Goal: Task Accomplishment & Management: Manage account settings

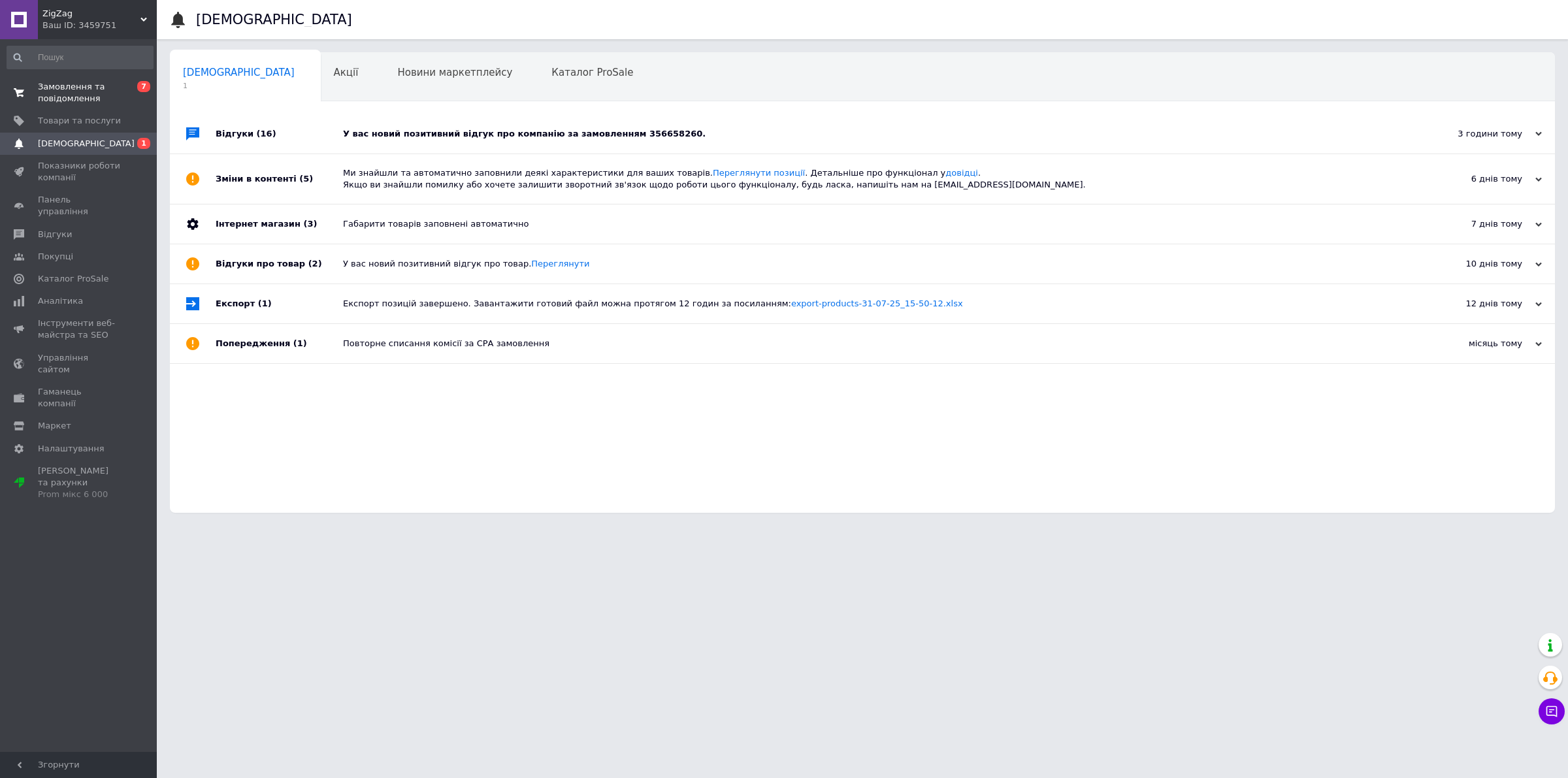
click at [70, 86] on span "Замовлення та повідомлення" at bounding box center [79, 93] width 83 height 24
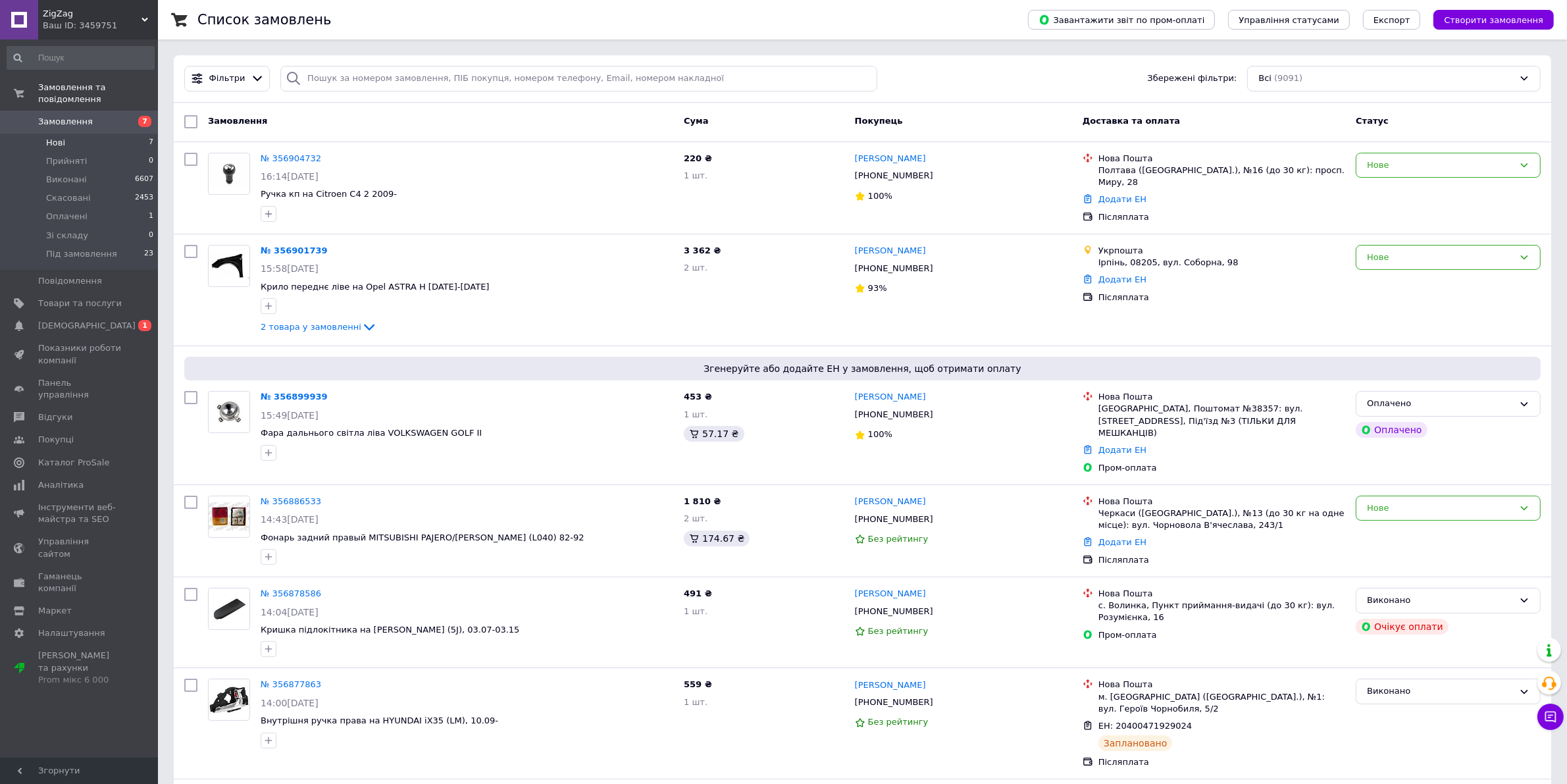
click at [66, 133] on li "Нові 7" at bounding box center [80, 143] width 161 height 19
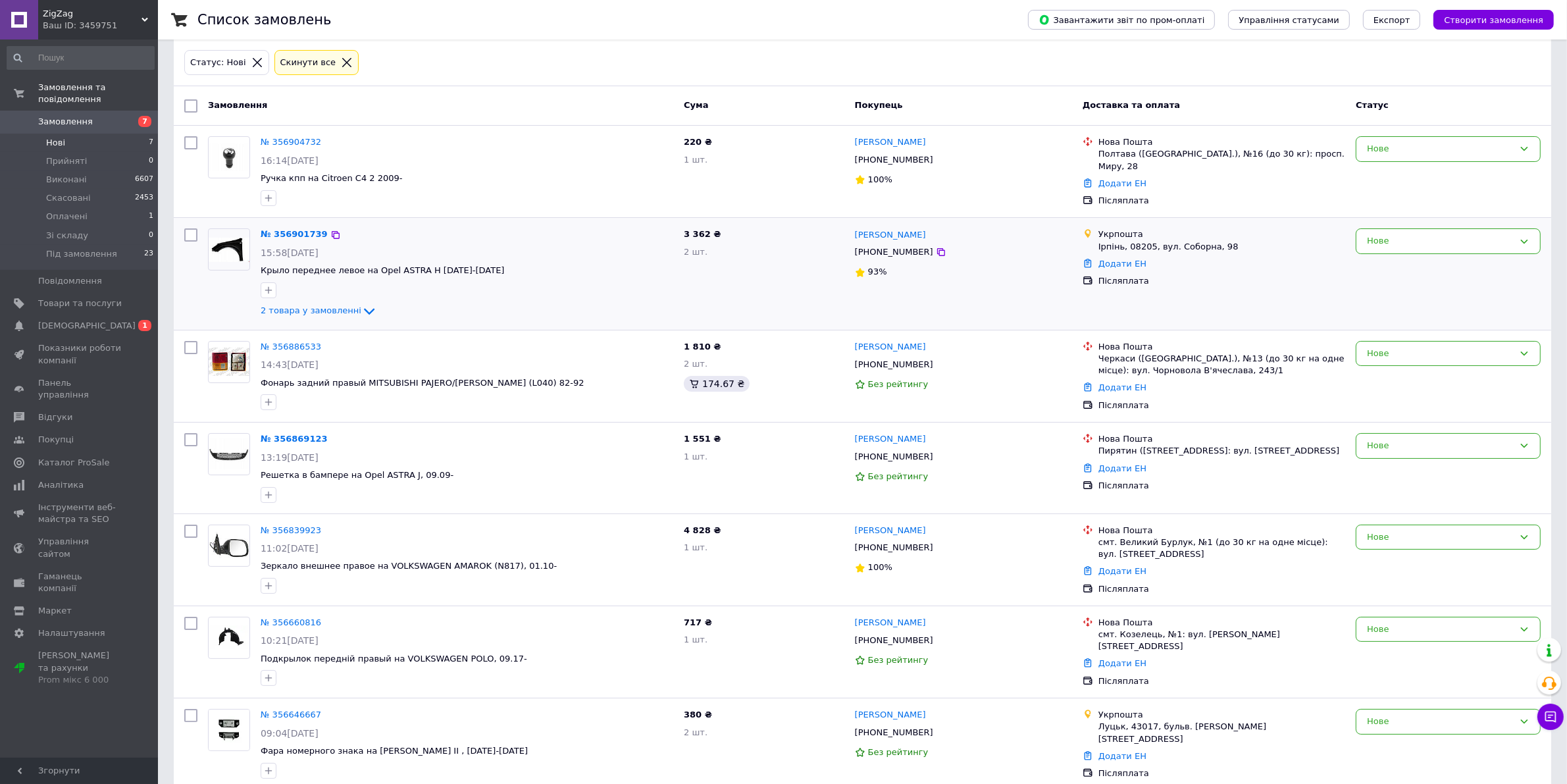
scroll to position [82, 0]
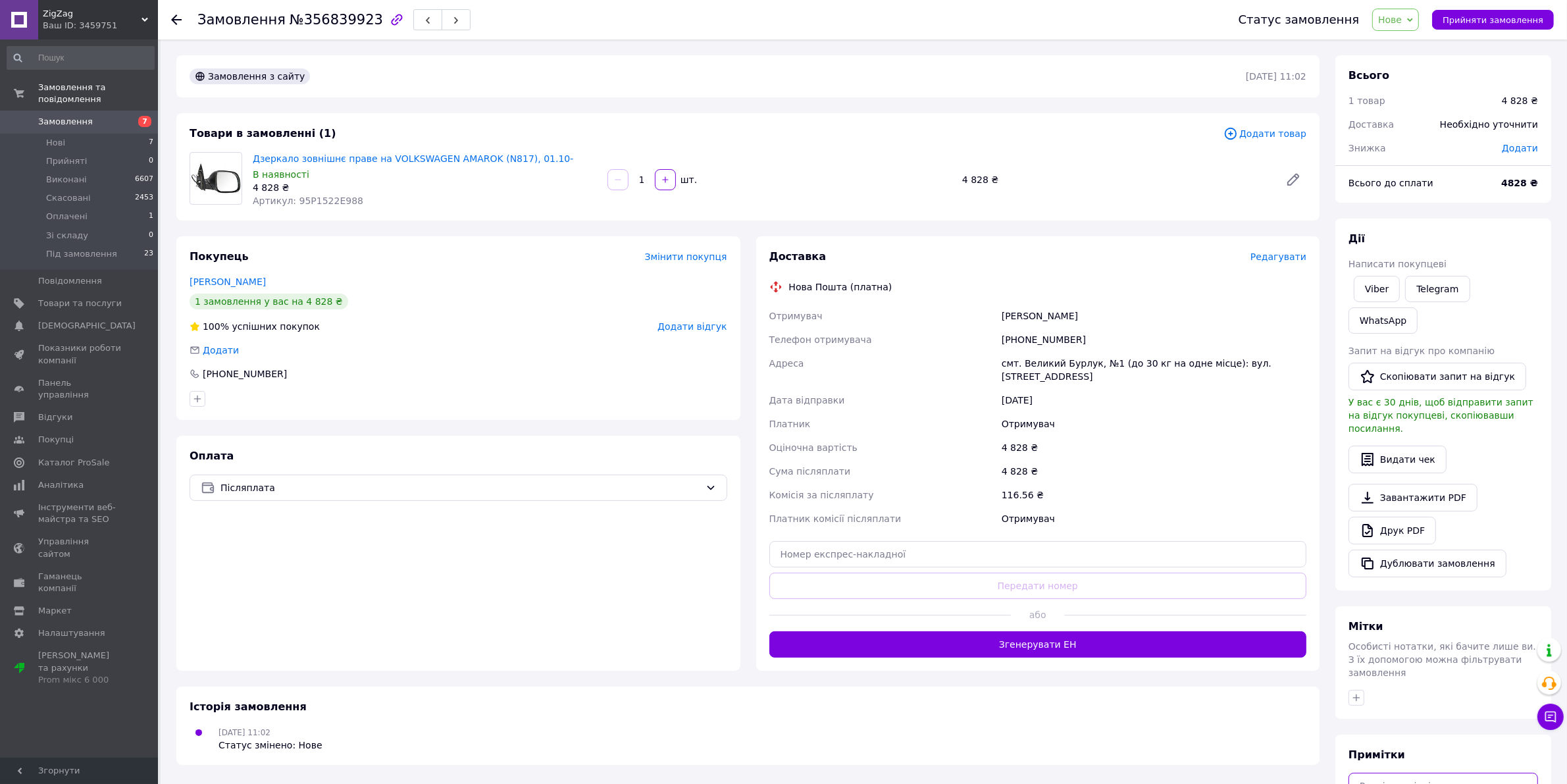
drag, startPoint x: 323, startPoint y: 201, endPoint x: 291, endPoint y: 200, distance: 32.0
click at [291, 200] on span "Артикул: 55112710987" at bounding box center [309, 200] width 112 height 11
copy span "551127"
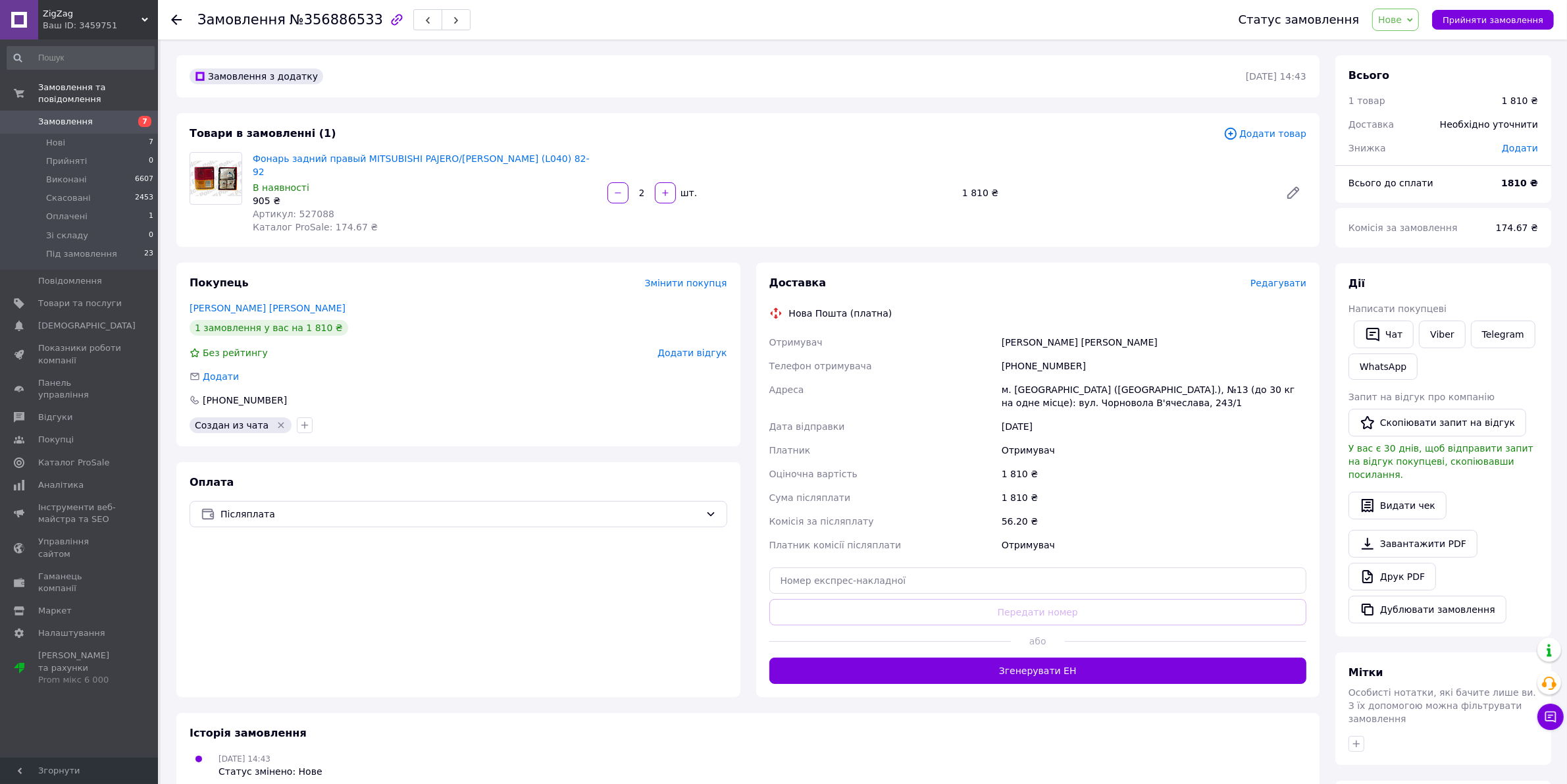
click at [308, 208] on span "Артикул: 527088" at bounding box center [293, 214] width 82 height 11
copy span "527088"
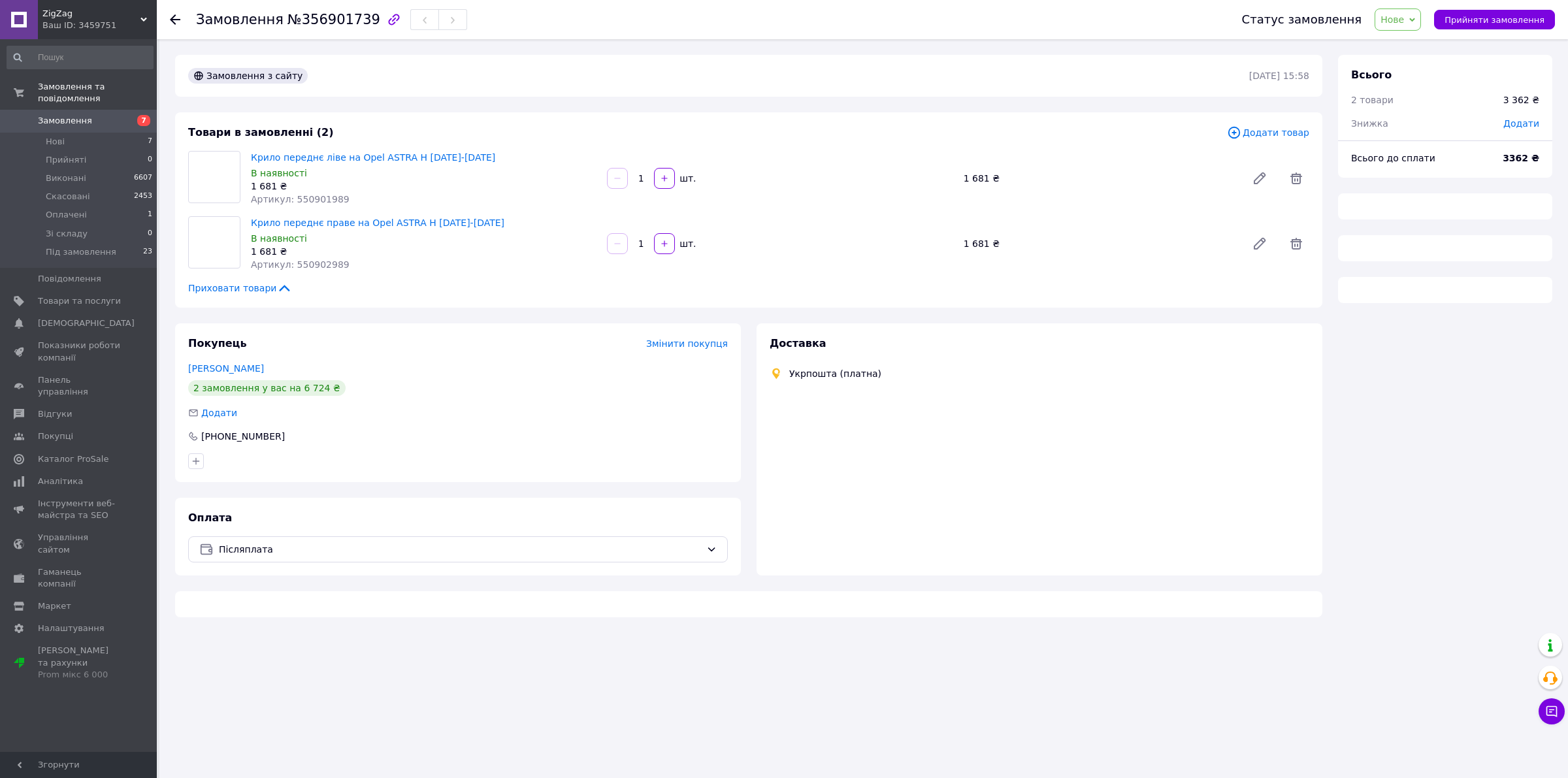
click at [426, 83] on div "Замовлення з сайту" at bounding box center [717, 76] width 1064 height 21
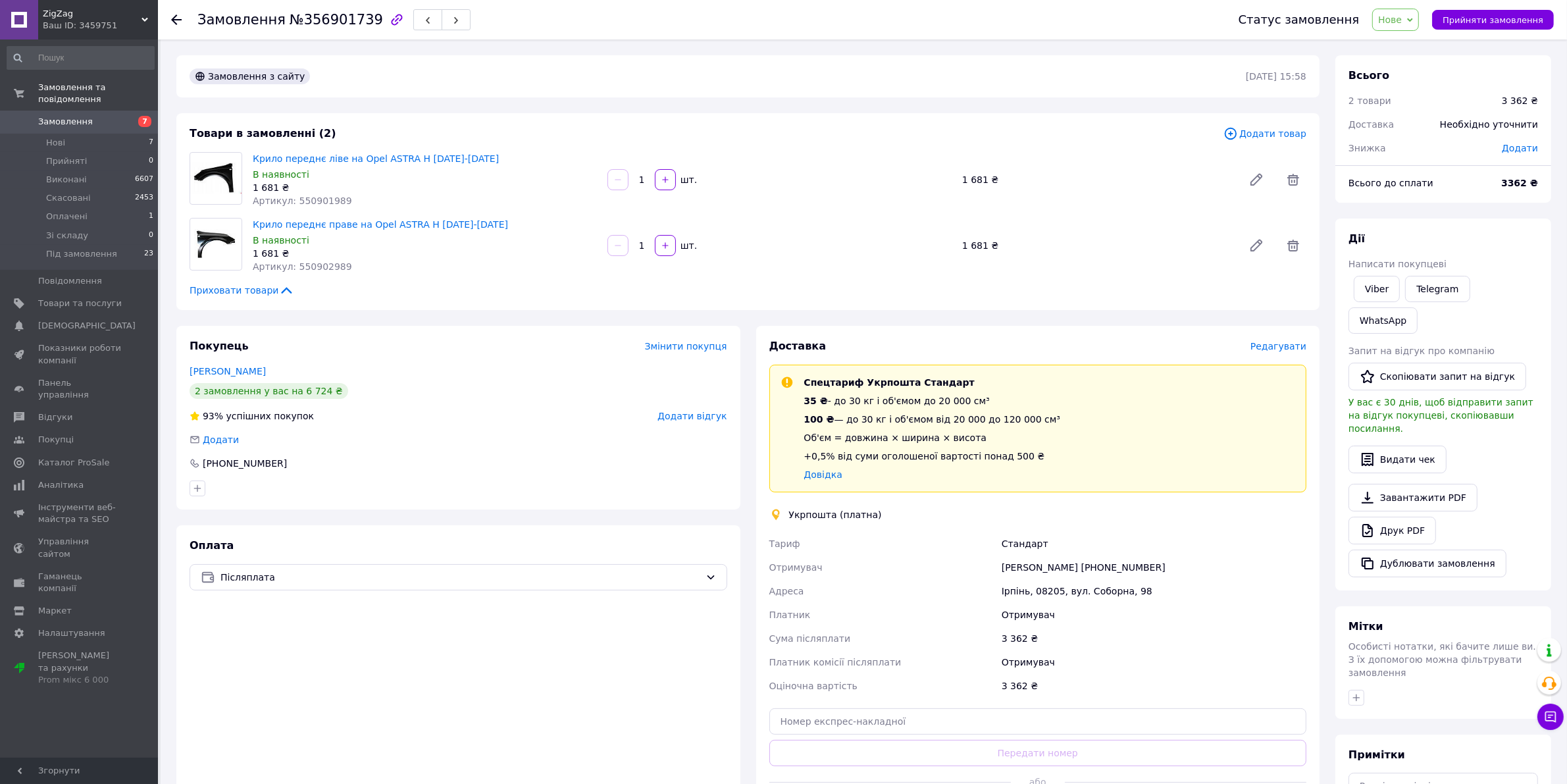
drag, startPoint x: 1165, startPoint y: 566, endPoint x: 1104, endPoint y: 564, distance: 61.0
click at [1104, 564] on div "Дмитрий Павликов +380666181600" at bounding box center [1154, 568] width 310 height 24
copy div "0666181600"
click at [1419, 21] on span "Нове" at bounding box center [1396, 20] width 46 height 23
click at [1412, 70] on li "Виконано" at bounding box center [1415, 66] width 84 height 20
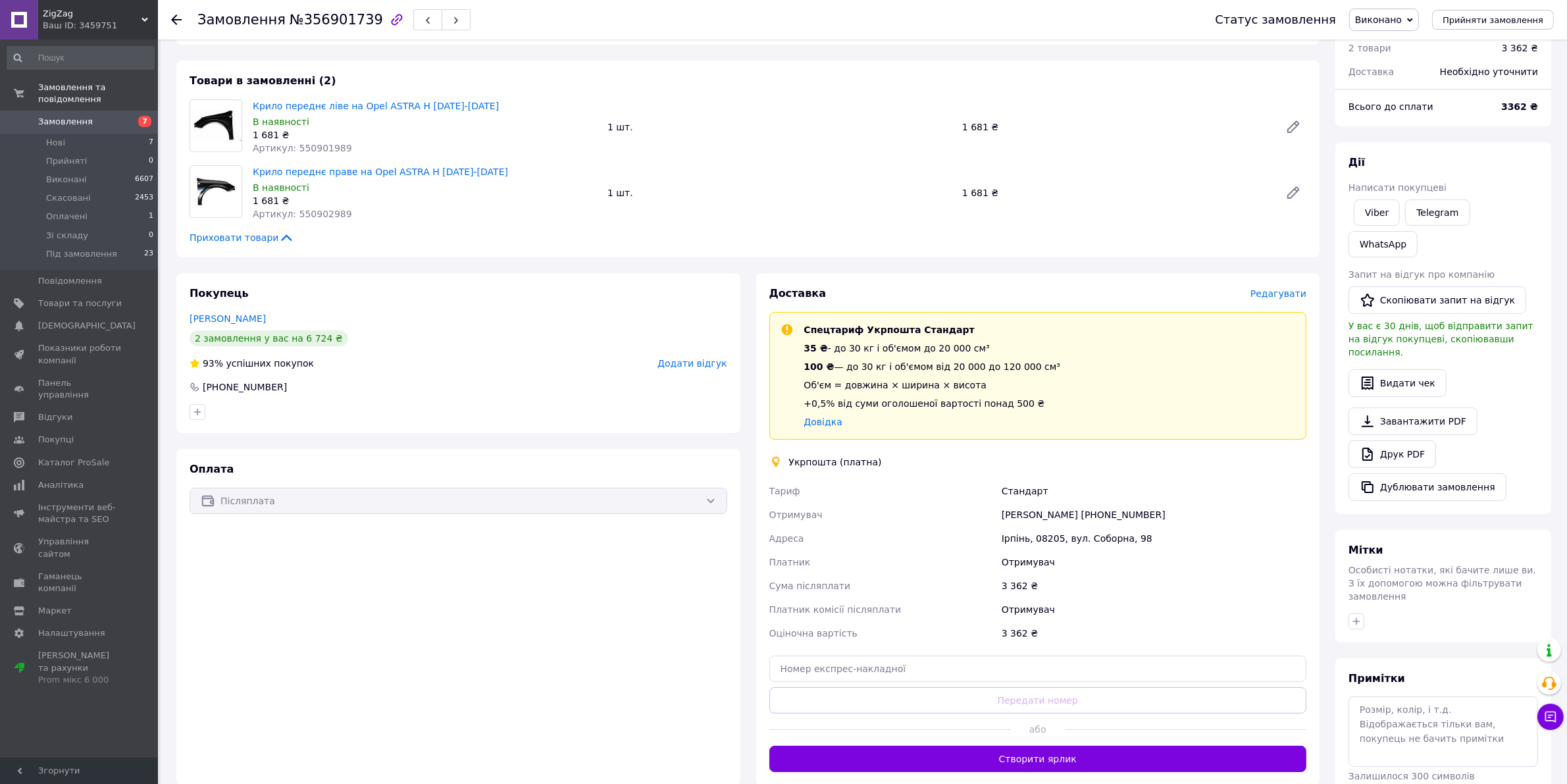
scroll to position [32, 0]
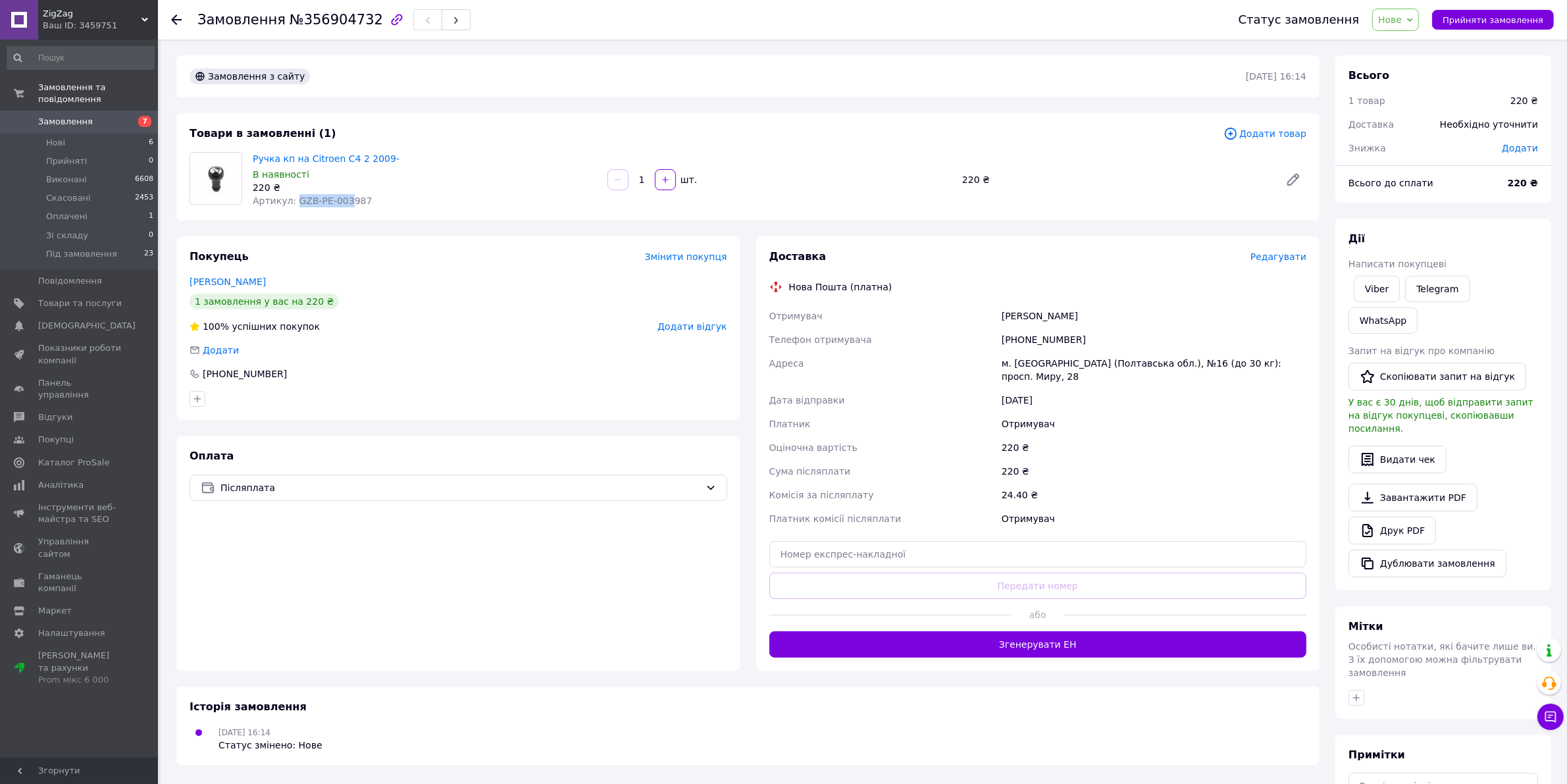
drag, startPoint x: 339, startPoint y: 200, endPoint x: 293, endPoint y: 200, distance: 46.0
click at [293, 200] on span "Артикул: GZB-PE-003987" at bounding box center [312, 200] width 119 height 11
copy span "GZB-PE-003"
drag, startPoint x: 1077, startPoint y: 339, endPoint x: 1017, endPoint y: 345, distance: 60.3
click at [1017, 345] on div "[PHONE_NUMBER]" at bounding box center [1154, 340] width 310 height 24
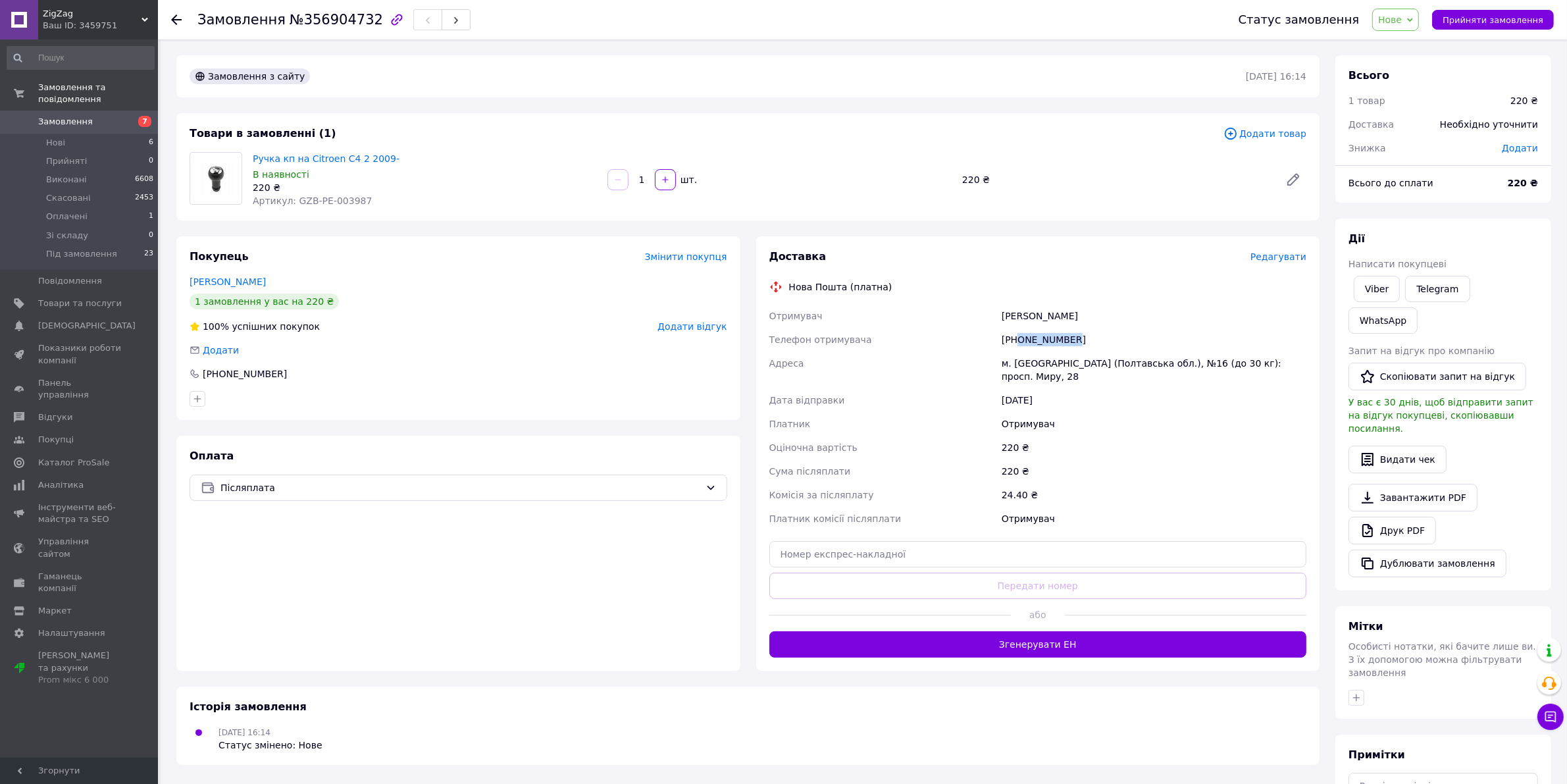
copy div "0993595939"
drag, startPoint x: 1070, startPoint y: 320, endPoint x: 991, endPoint y: 320, distance: 79.0
click at [991, 320] on div "Отримувач [PERSON_NAME] Телефон отримувача [PHONE_NUMBER] [GEOGRAPHIC_DATA] м. …" at bounding box center [1038, 417] width 543 height 226
copy div "Отримувач [PERSON_NAME]"
drag, startPoint x: 339, startPoint y: 200, endPoint x: 291, endPoint y: 198, distance: 48.0
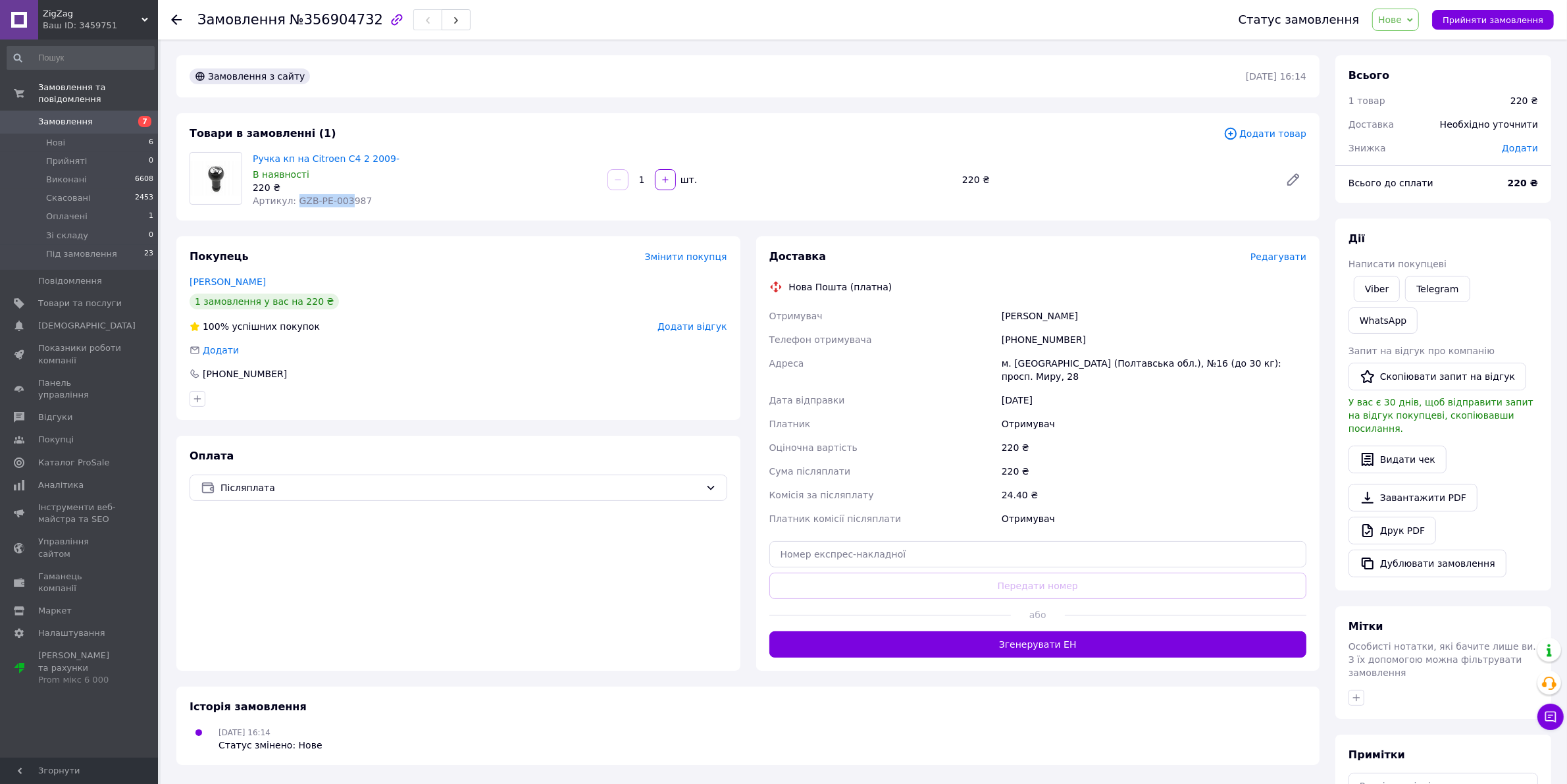
click at [291, 198] on span "Артикул: GZB-PE-003987" at bounding box center [312, 200] width 119 height 11
copy span "GZB-PE-003"
click at [1414, 27] on span "Нове" at bounding box center [1396, 20] width 46 height 23
click at [1419, 143] on li "Під замовлення" at bounding box center [1415, 145] width 84 height 20
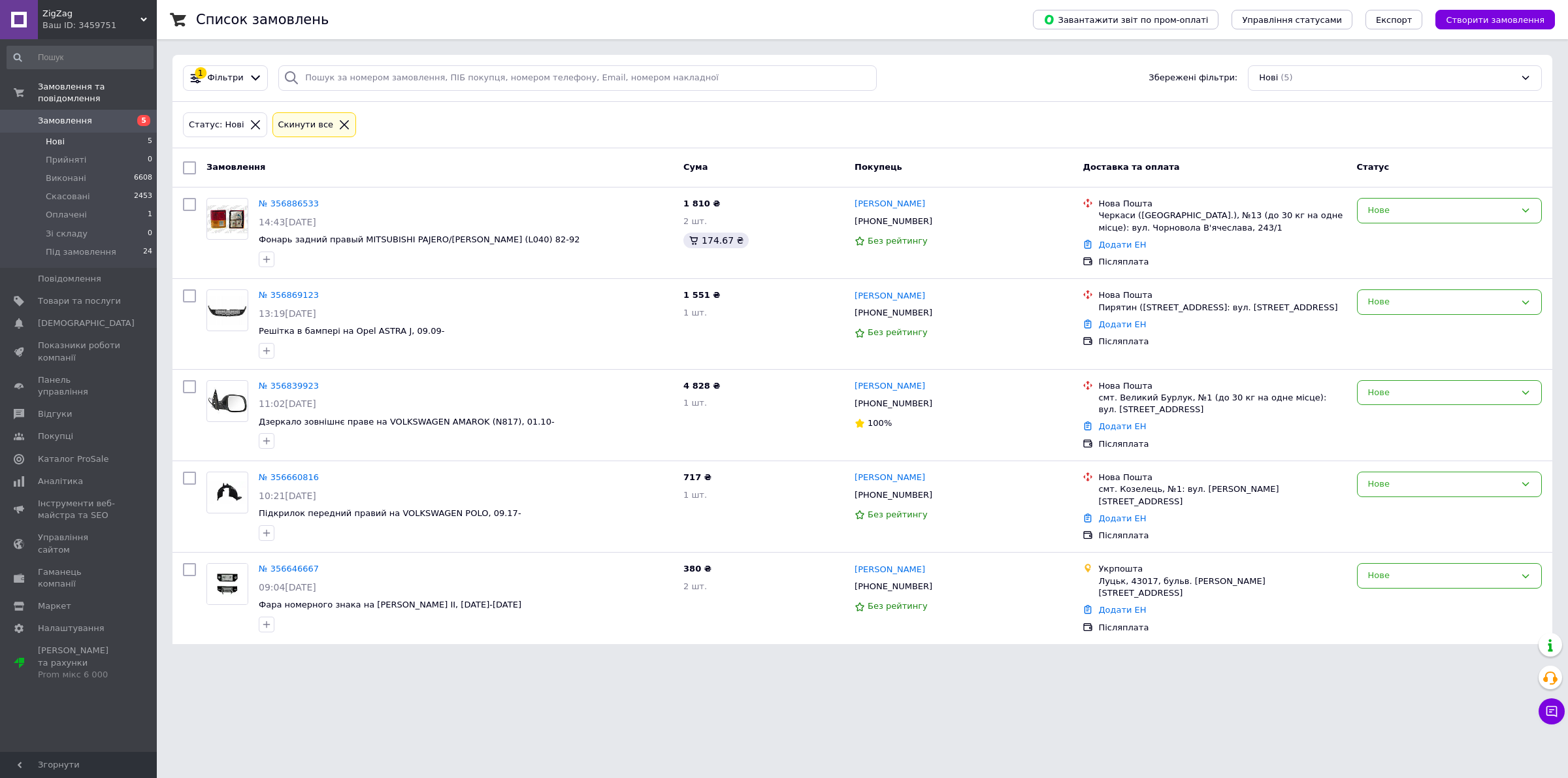
click at [746, 140] on div "Статус: Нові Cкинути все" at bounding box center [862, 125] width 1379 height 47
drag, startPoint x: 922, startPoint y: 406, endPoint x: 516, endPoint y: 585, distance: 443.7
click at [935, 407] on icon at bounding box center [940, 404] width 11 height 11
click at [540, 151] on div "Замовлення Cума Покупець Доставка та оплата Статус" at bounding box center [862, 167] width 1379 height 39
click at [322, 389] on icon at bounding box center [327, 386] width 11 height 11
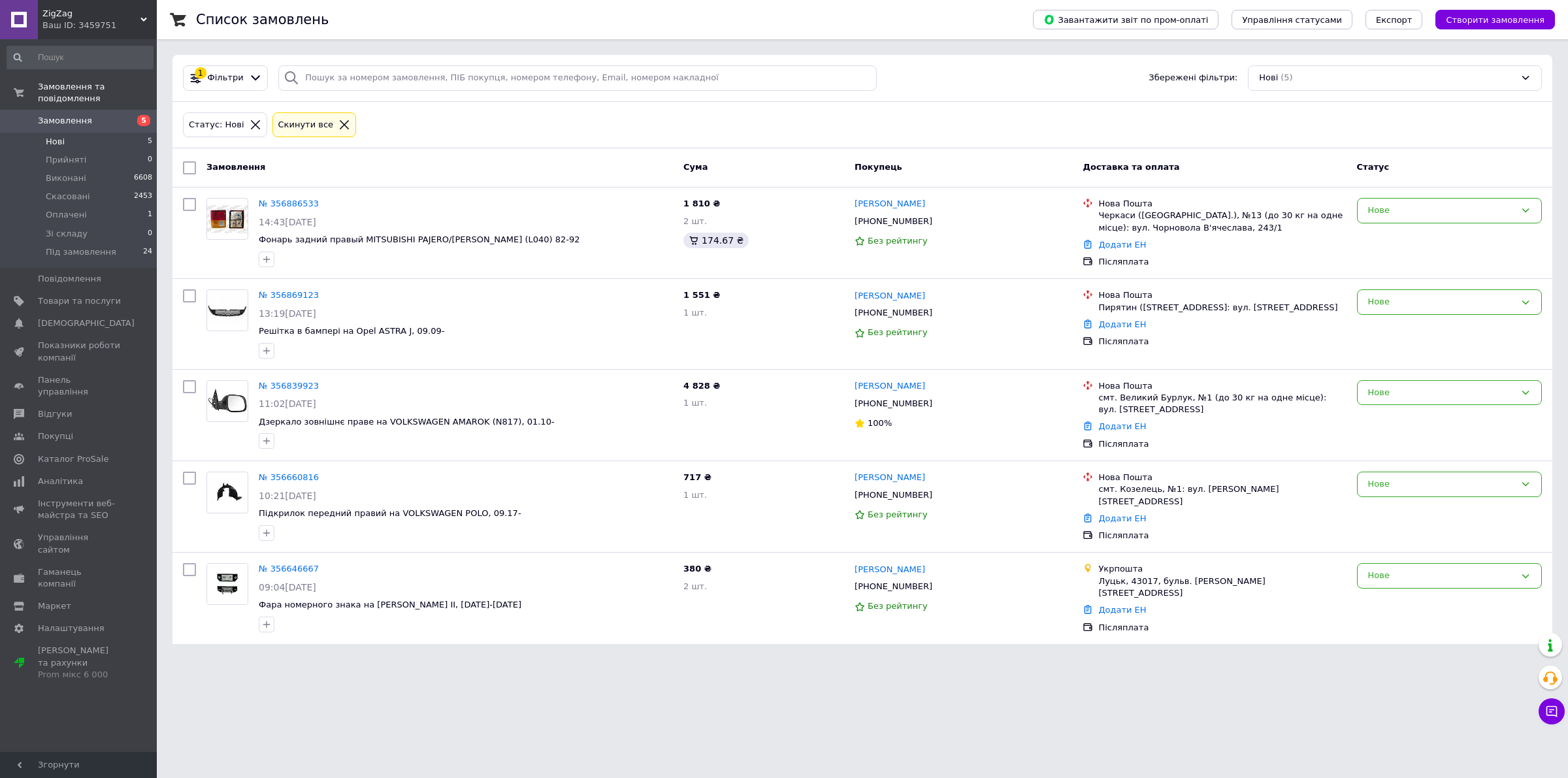
click at [482, 170] on div "Замовлення" at bounding box center [440, 168] width 477 height 24
click at [535, 157] on div "Замовлення" at bounding box center [440, 168] width 477 height 24
click at [712, 100] on div "1 Фільтри Збережені фільтри: Нові (5)" at bounding box center [862, 78] width 1379 height 47
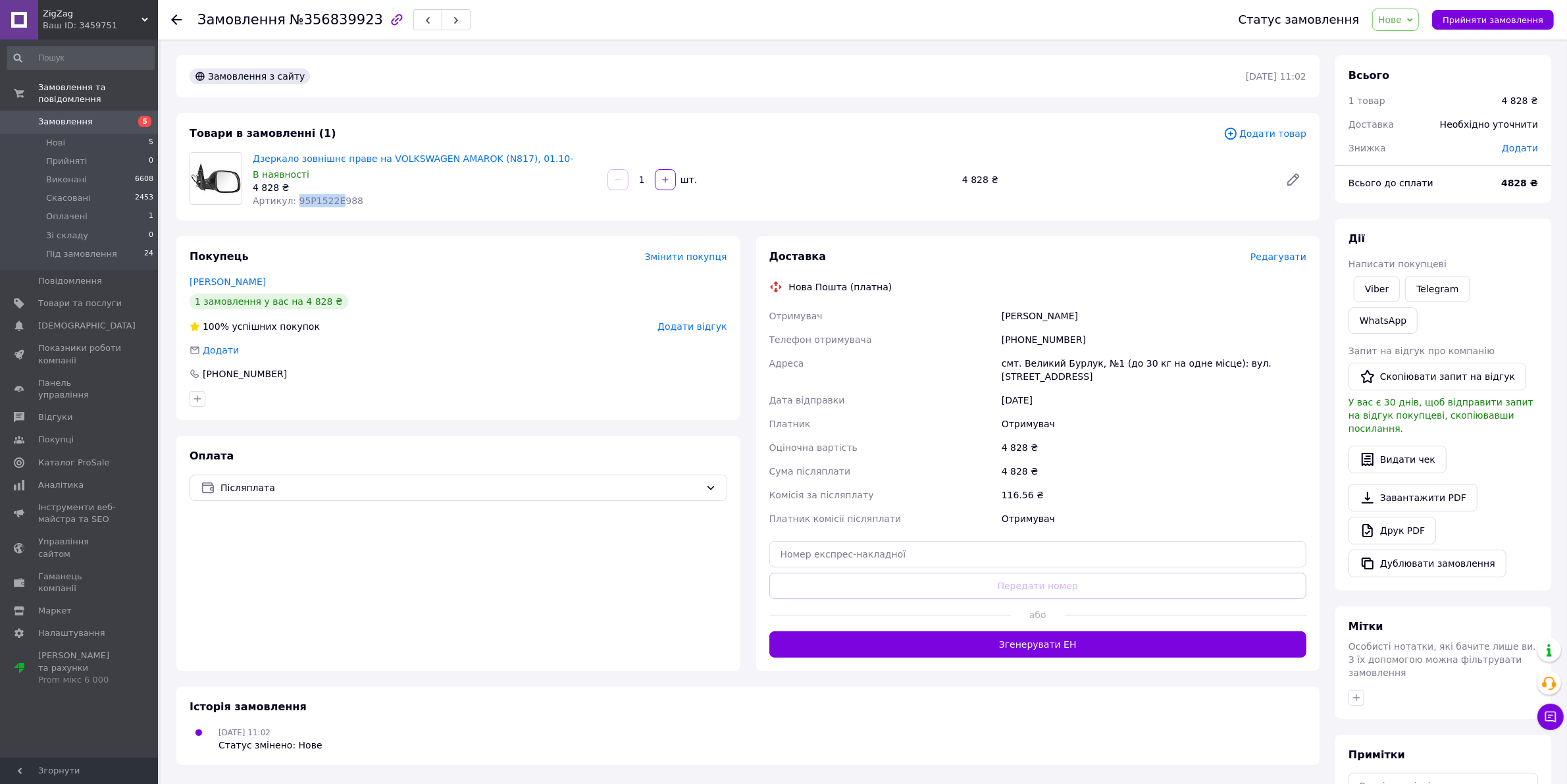
drag, startPoint x: 331, startPoint y: 198, endPoint x: 290, endPoint y: 199, distance: 41.0
click at [290, 199] on span "Артикул: 95P1522E988" at bounding box center [308, 200] width 111 height 11
copy span "95P1522E"
click at [1407, 27] on span "Нове" at bounding box center [1396, 20] width 46 height 23
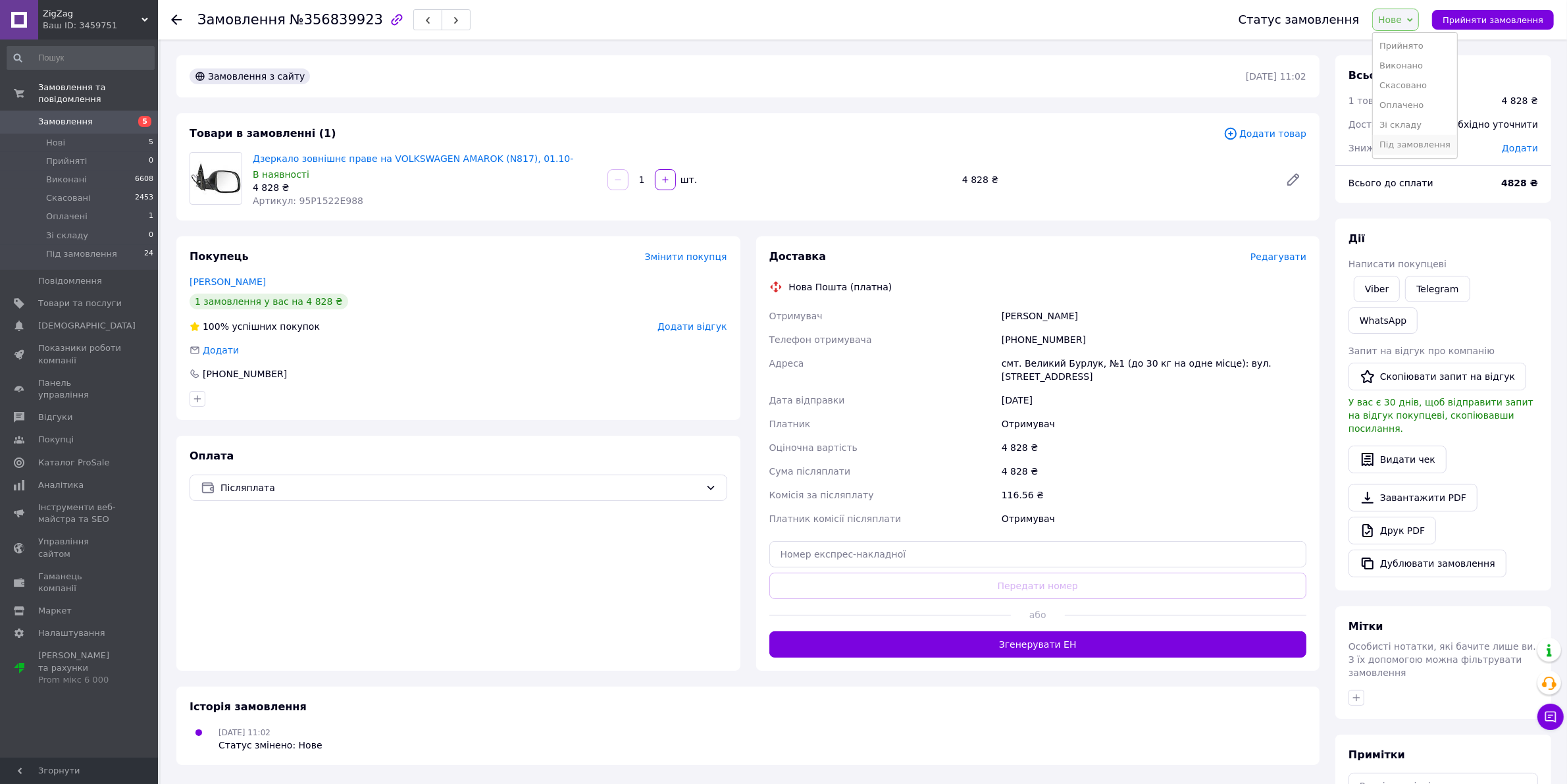
click at [1407, 145] on li "Під замовлення" at bounding box center [1415, 145] width 84 height 20
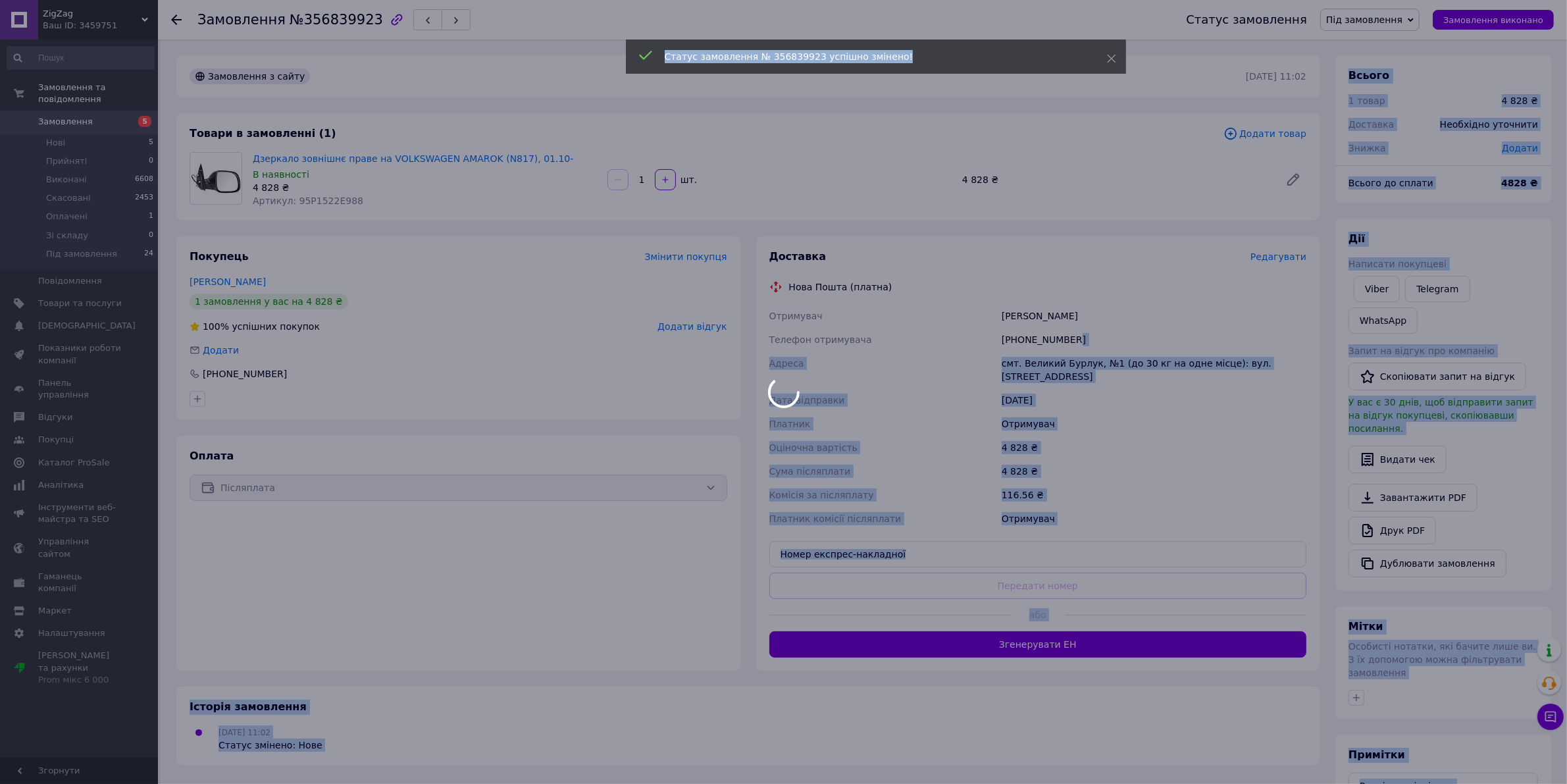
drag, startPoint x: 1080, startPoint y: 335, endPoint x: 1021, endPoint y: 336, distance: 59.0
click at [1021, 336] on body "ZigZag Ваш ID: 3459751 Сайт ZigZag Кабінет покупця Перевірити стан системи Стор…" at bounding box center [784, 462] width 1567 height 925
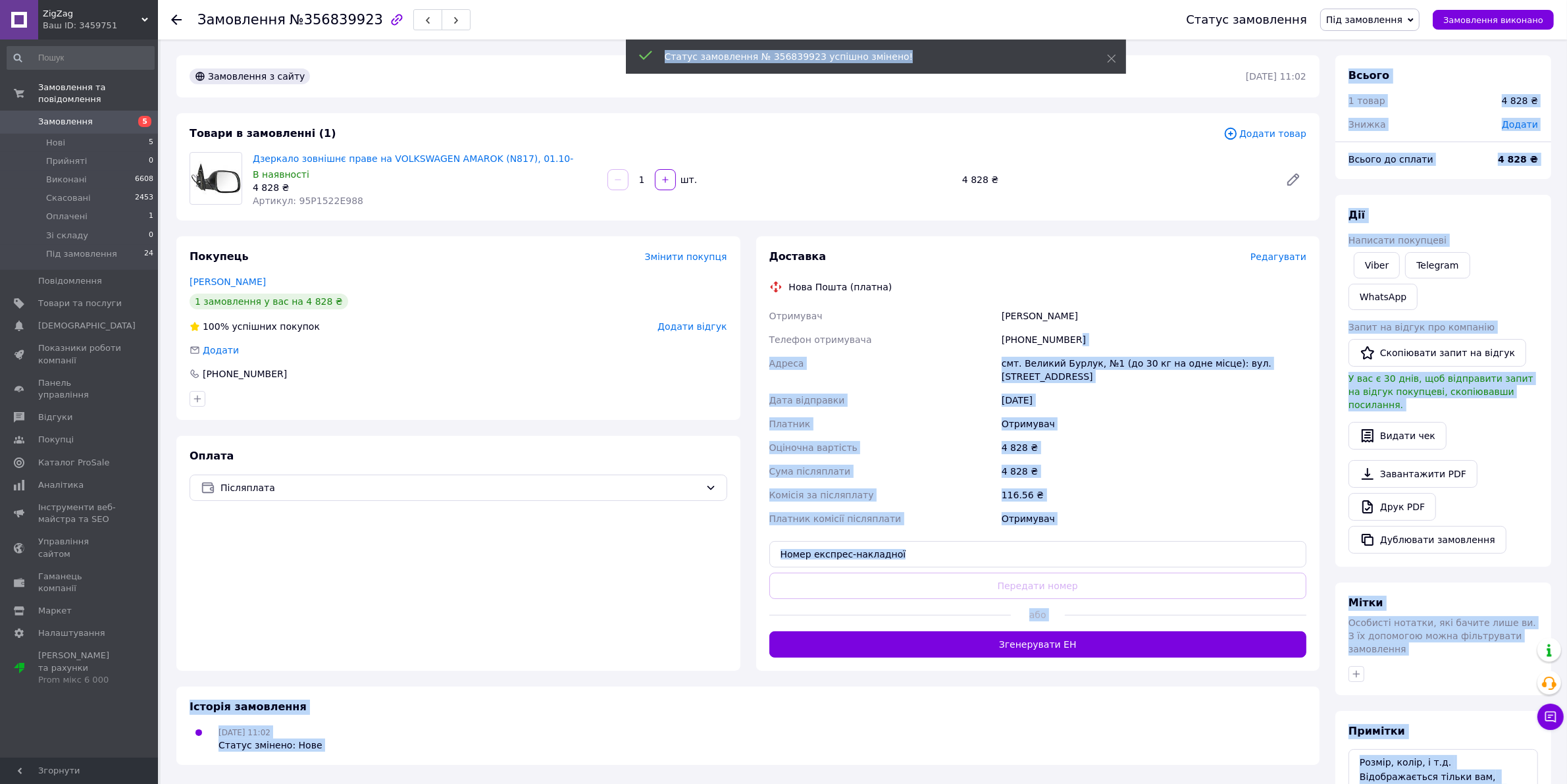
drag, startPoint x: 1023, startPoint y: 337, endPoint x: 1021, endPoint y: 349, distance: 12.2
click at [1023, 339] on div "+380981187761" at bounding box center [1154, 340] width 310 height 24
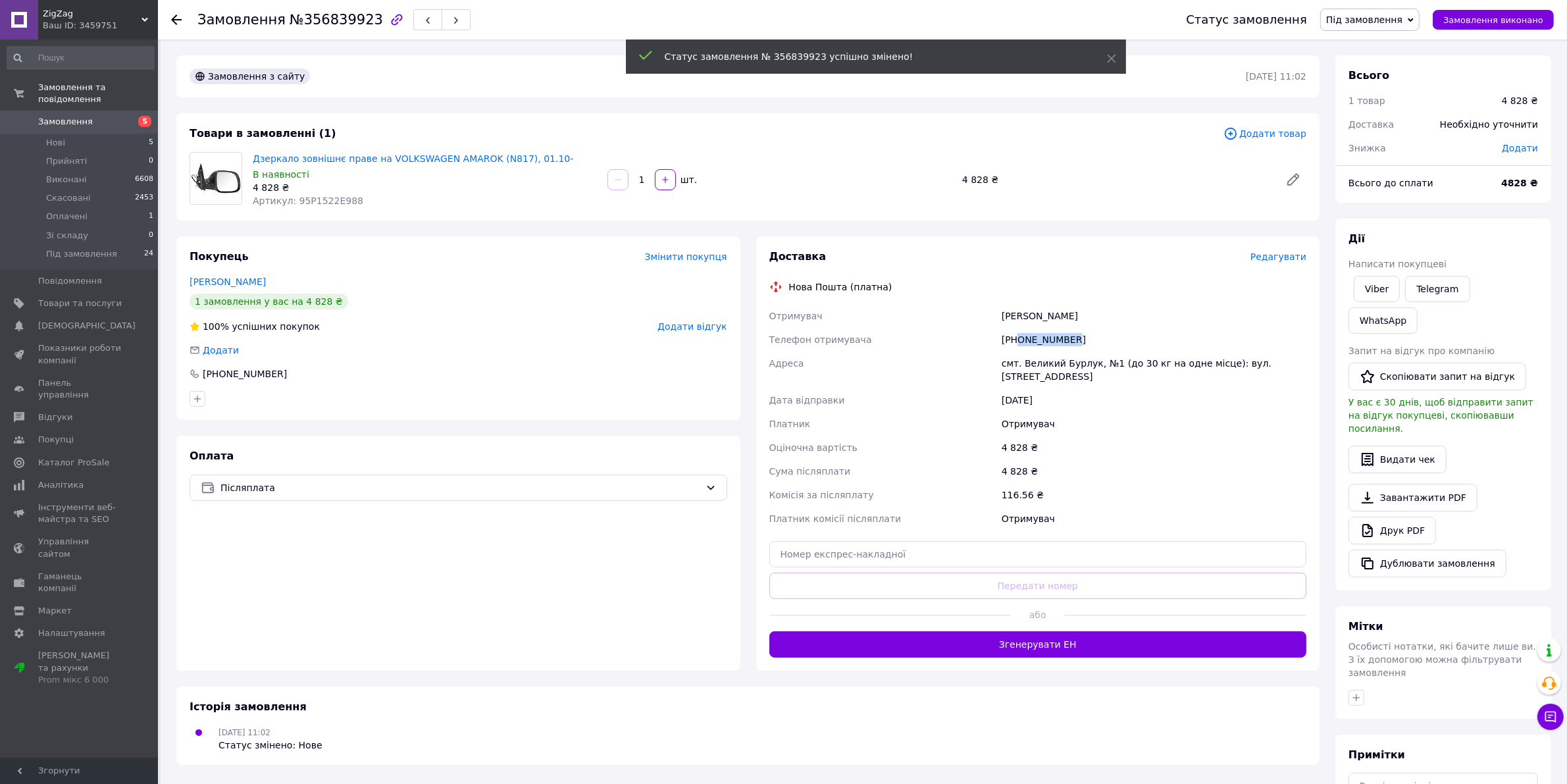
drag, startPoint x: 1015, startPoint y: 337, endPoint x: 1067, endPoint y: 345, distance: 52.6
click at [1067, 345] on div "+380981187761" at bounding box center [1154, 340] width 310 height 24
copy div "0981187761"
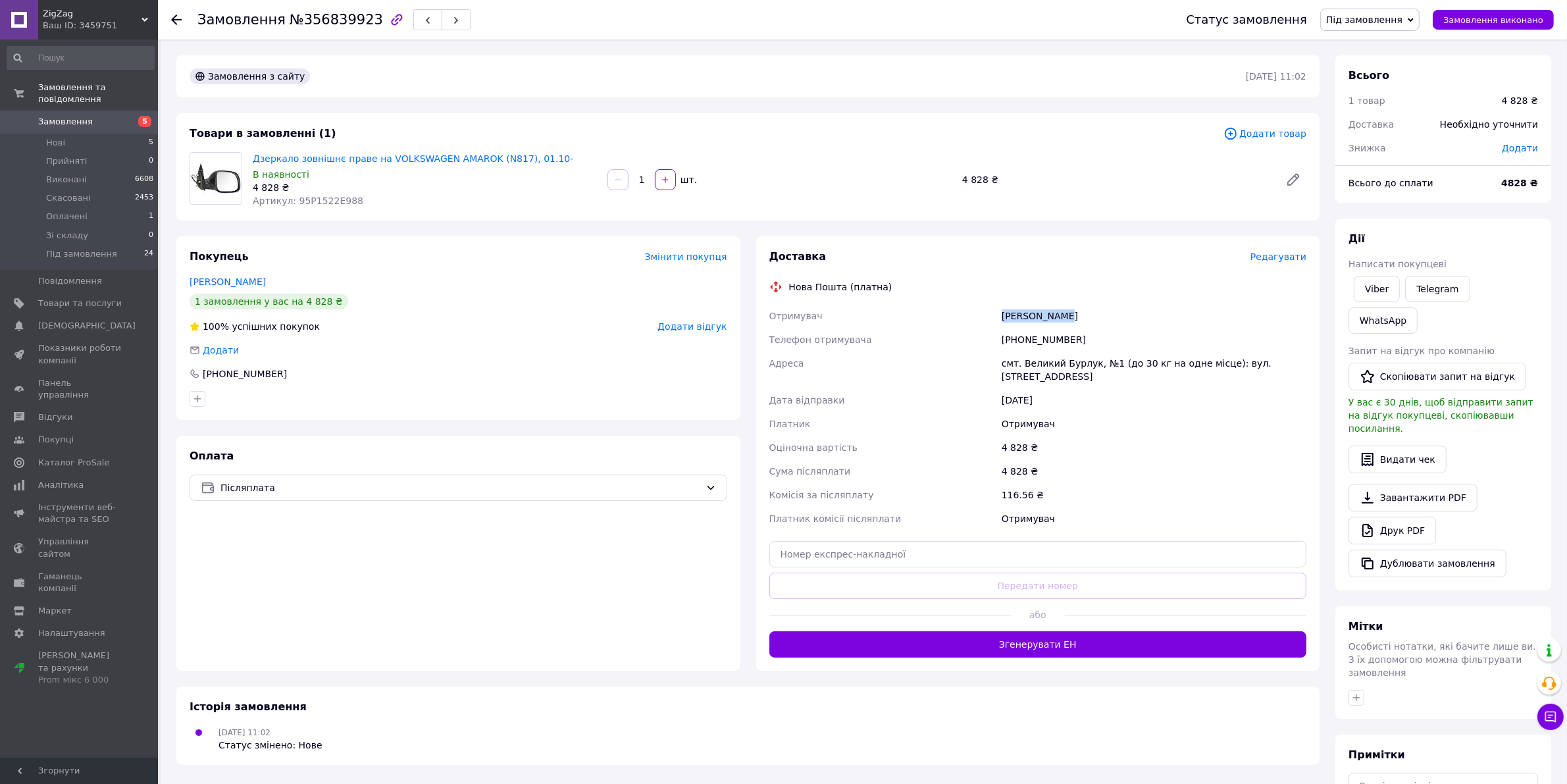
drag, startPoint x: 1096, startPoint y: 317, endPoint x: 996, endPoint y: 321, distance: 100.1
click at [996, 321] on div "Отримувач Шоллар Денис Телефон отримувача +380981187761 Адреса смт. Великий Бур…" at bounding box center [1038, 417] width 543 height 226
copy div "Отримувач Шоллар Денис"
drag, startPoint x: 1107, startPoint y: 362, endPoint x: 1021, endPoint y: 360, distance: 86.0
click at [1021, 360] on div "смт. Великий Бурлук, №1 (до 30 кг на одне місце): вул. Паркова, 27" at bounding box center [1154, 370] width 310 height 37
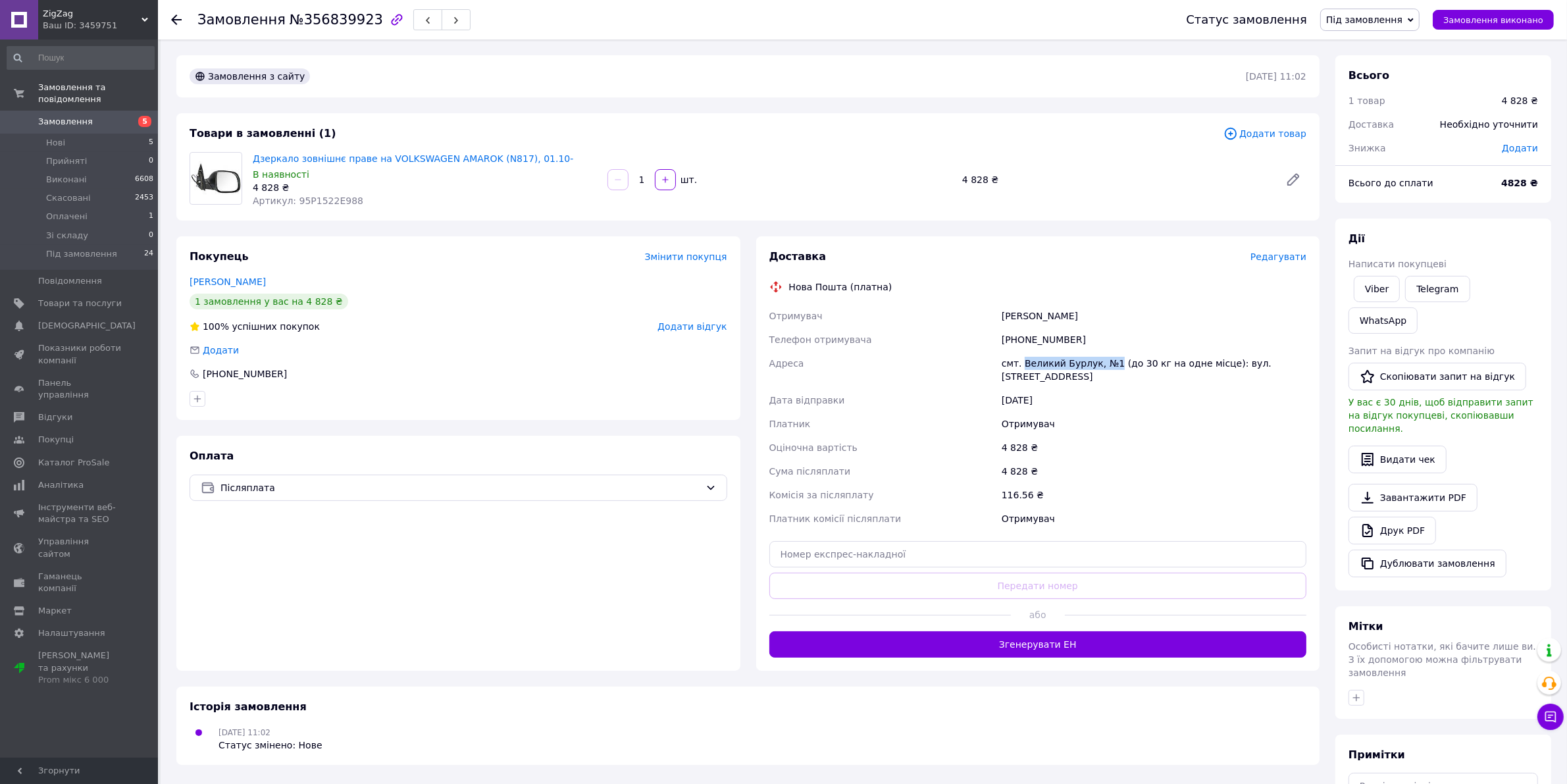
copy div "Великий Бурлук, №1"
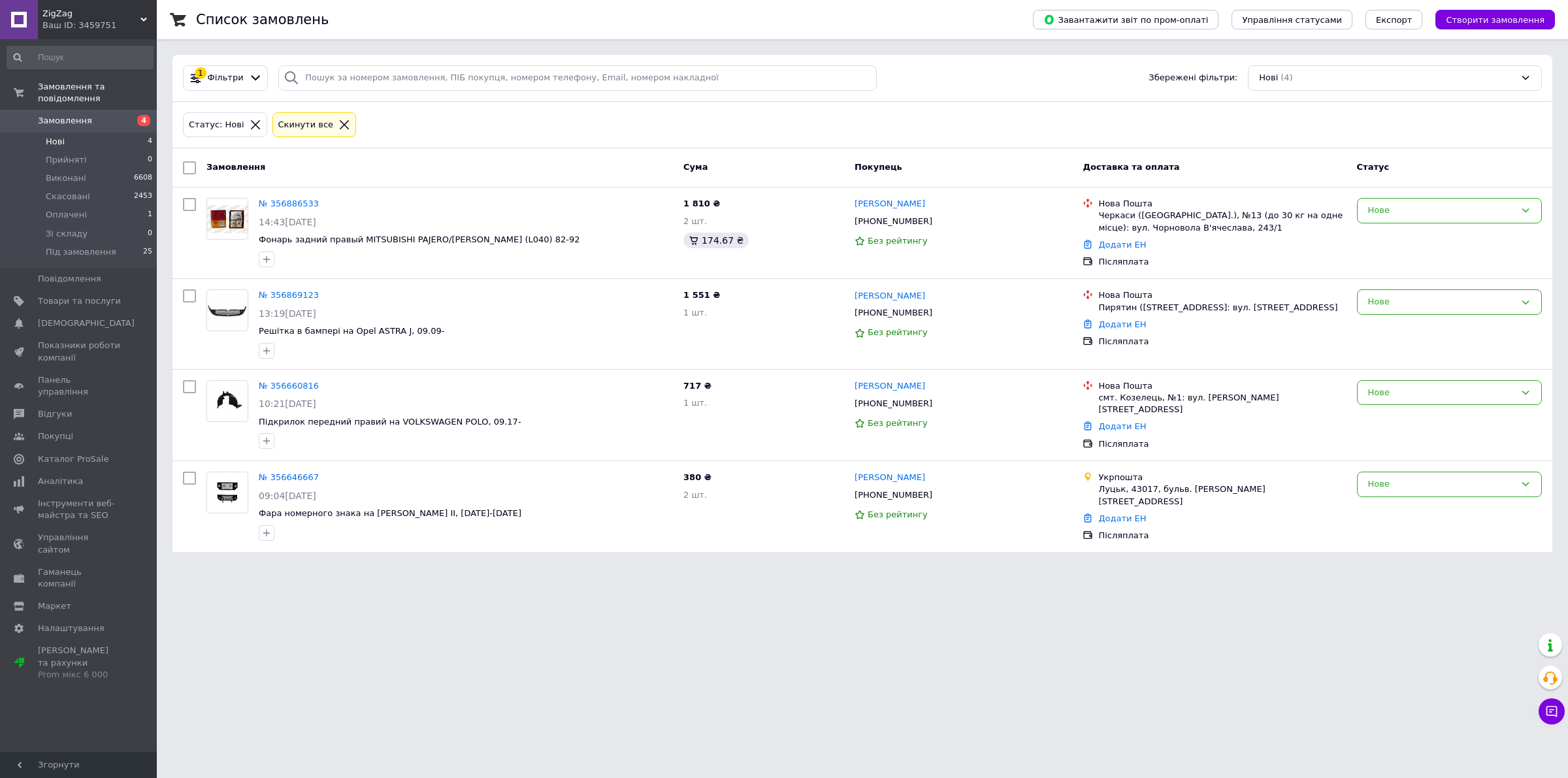
click at [454, 149] on div "Замовлення Cума Покупець Доставка та оплата Статус" at bounding box center [862, 167] width 1379 height 39
click at [933, 310] on div at bounding box center [940, 313] width 13 height 13
click at [935, 318] on icon at bounding box center [940, 313] width 11 height 11
click at [382, 157] on div "Замовлення" at bounding box center [440, 168] width 477 height 24
click at [77, 132] on li "Нові 4" at bounding box center [80, 142] width 160 height 18
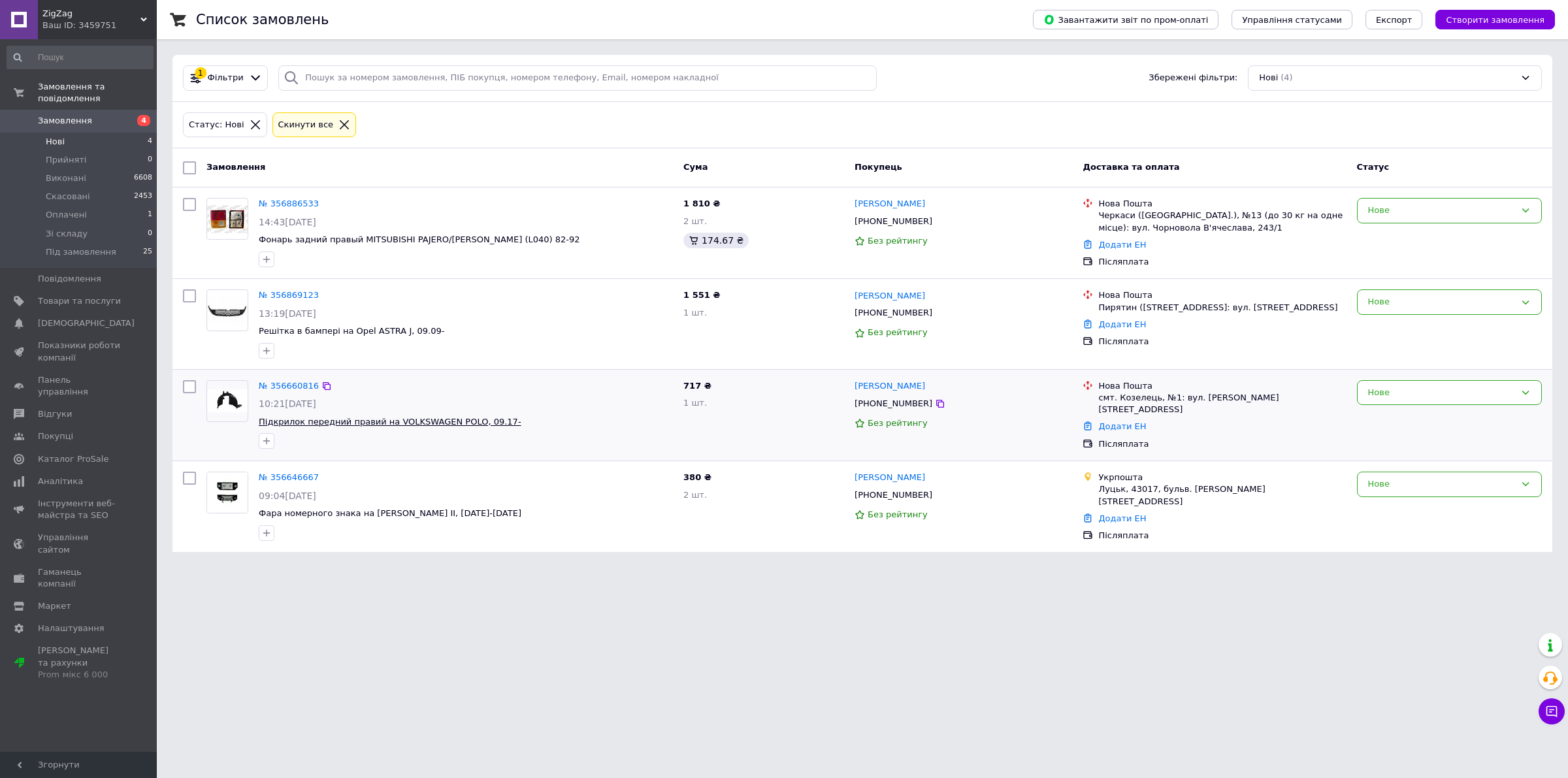
drag, startPoint x: 321, startPoint y: 292, endPoint x: 341, endPoint y: 416, distance: 125.6
click at [322, 292] on icon at bounding box center [327, 296] width 11 height 11
click at [566, 183] on div "Замовлення Cума Покупець Доставка та оплата Статус" at bounding box center [862, 167] width 1379 height 39
drag, startPoint x: 318, startPoint y: 298, endPoint x: 335, endPoint y: 584, distance: 286.5
click at [322, 297] on icon at bounding box center [327, 296] width 11 height 11
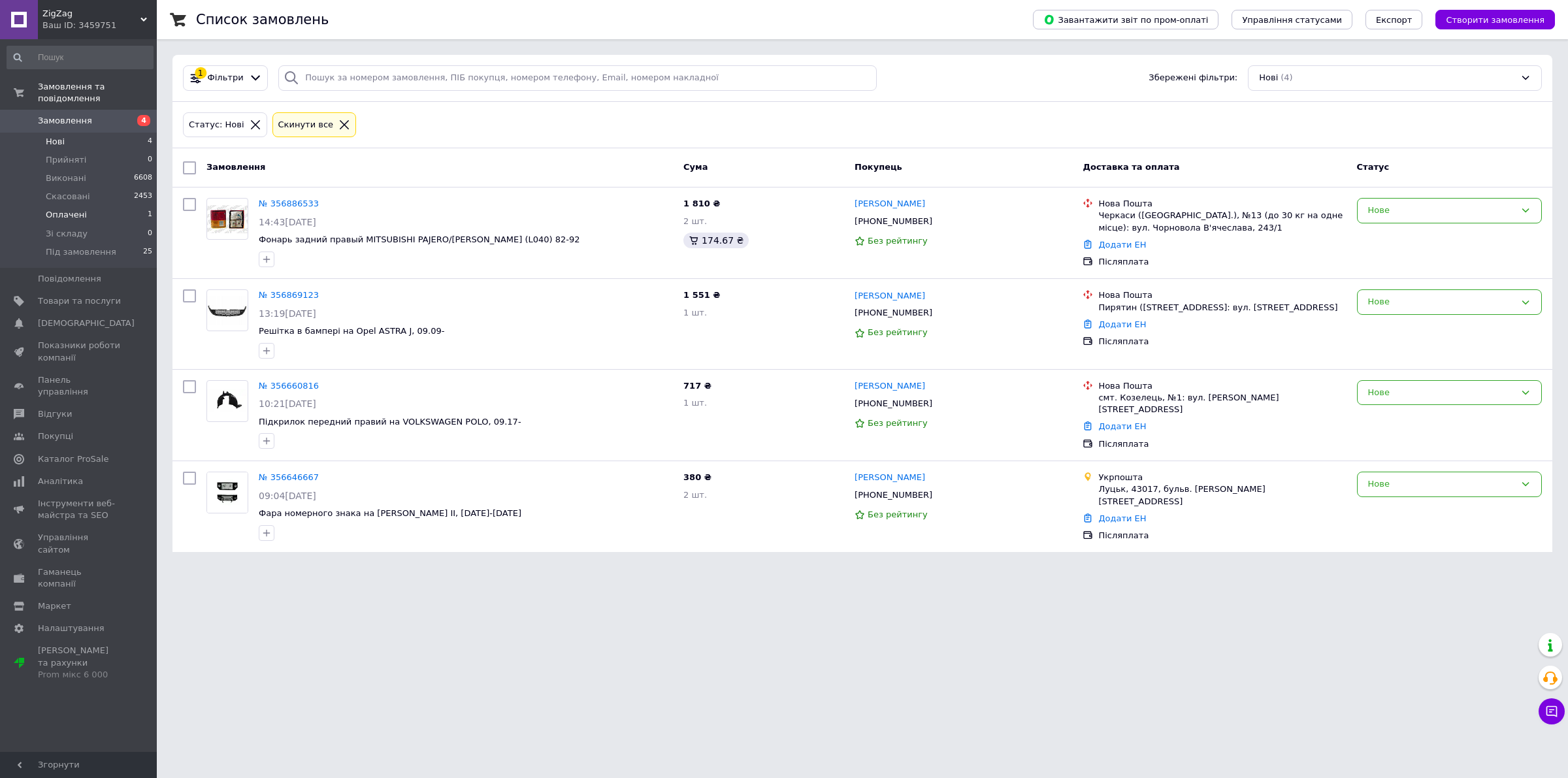
click at [89, 206] on li "Оплачені 1" at bounding box center [80, 215] width 160 height 18
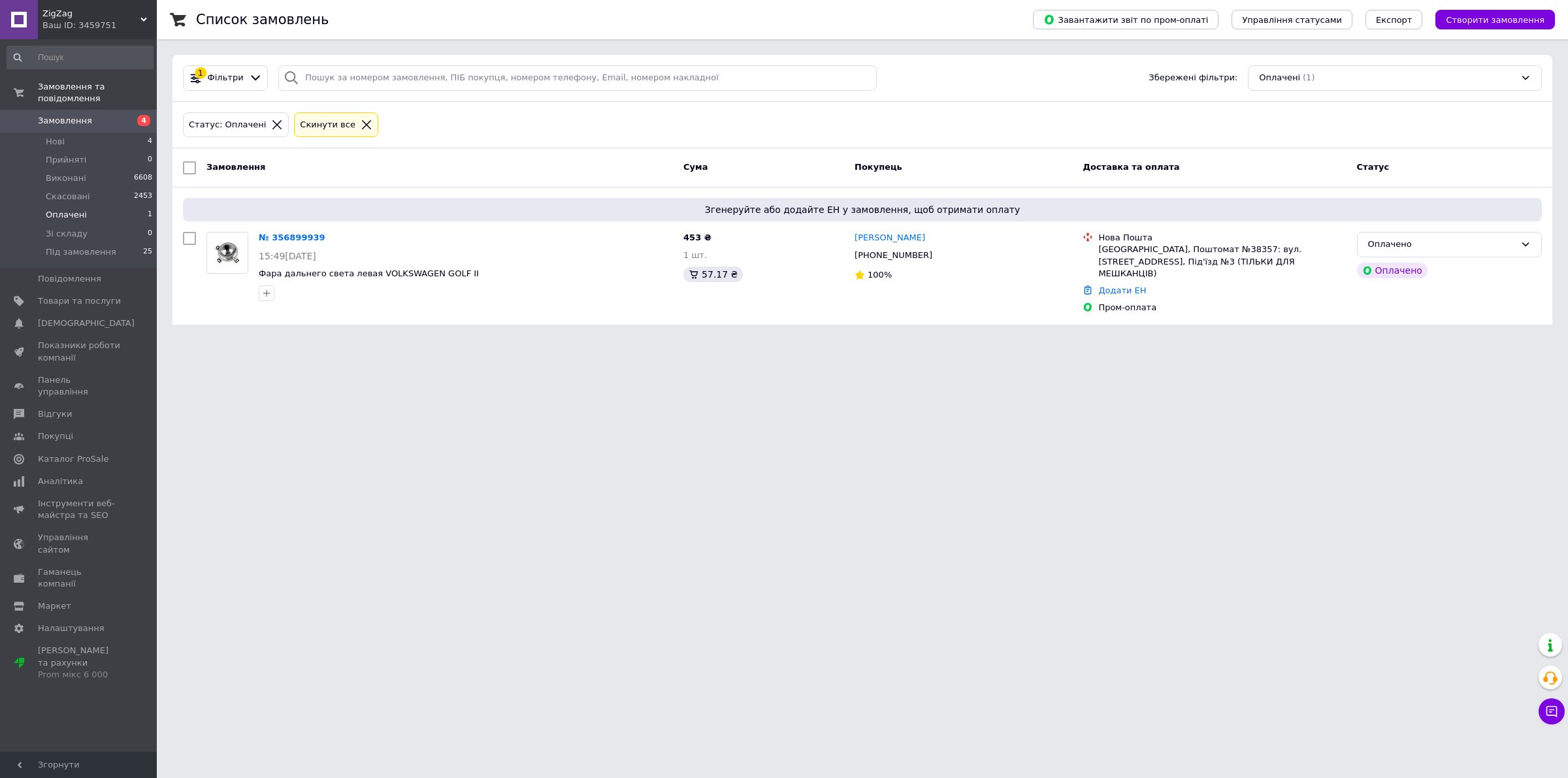
click at [482, 95] on div "1 Фільтри Збережені фільтри: Оплачені (1)" at bounding box center [862, 78] width 1379 height 47
click at [297, 237] on link "№ 356899939" at bounding box center [292, 237] width 67 height 10
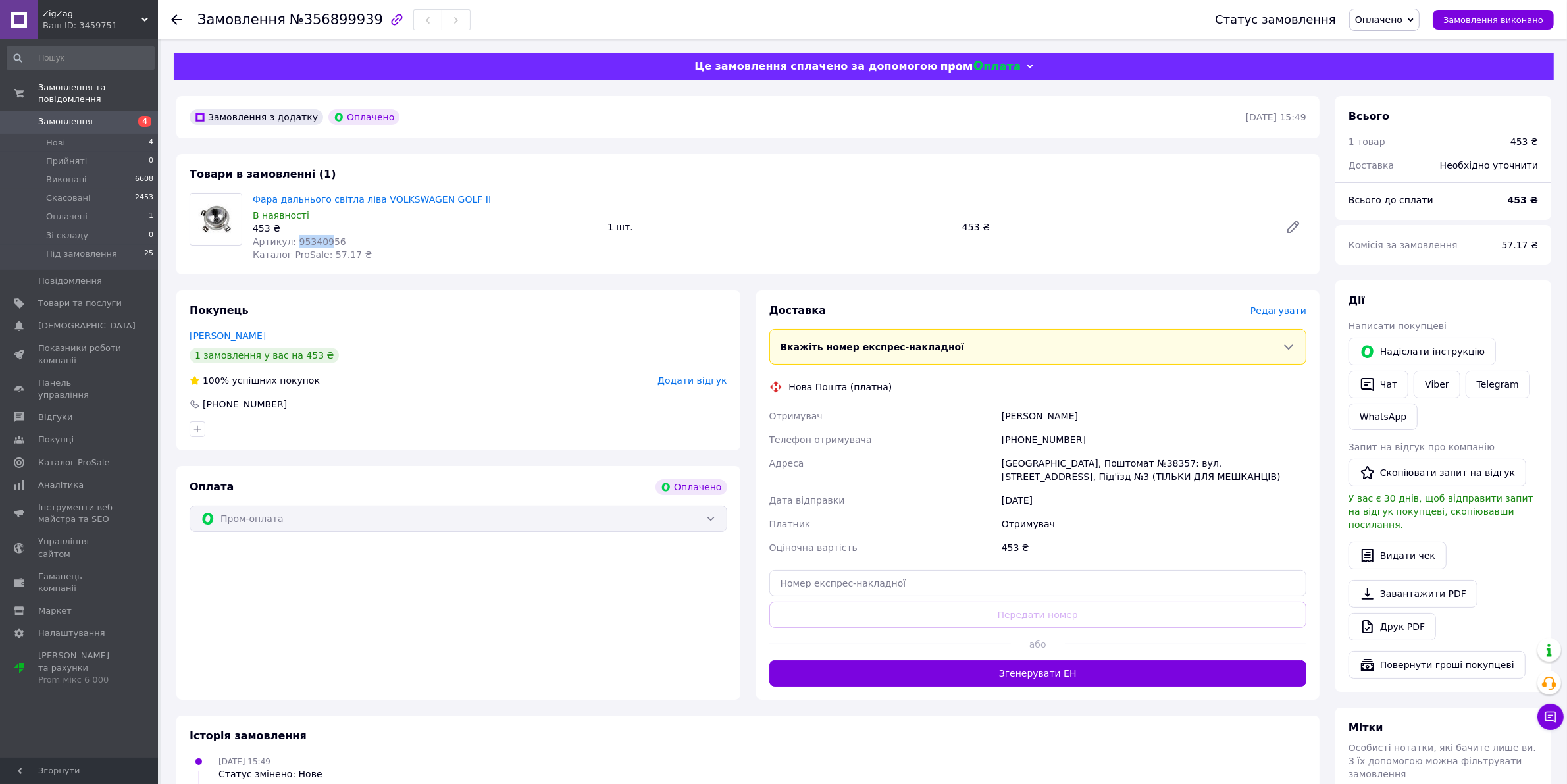
drag, startPoint x: 321, startPoint y: 242, endPoint x: 291, endPoint y: 245, distance: 30.1
click at [291, 245] on span "Артикул: 95340956" at bounding box center [299, 242] width 94 height 11
copy span "953409"
click at [316, 238] on span "Артикул: 95340956" at bounding box center [299, 242] width 94 height 11
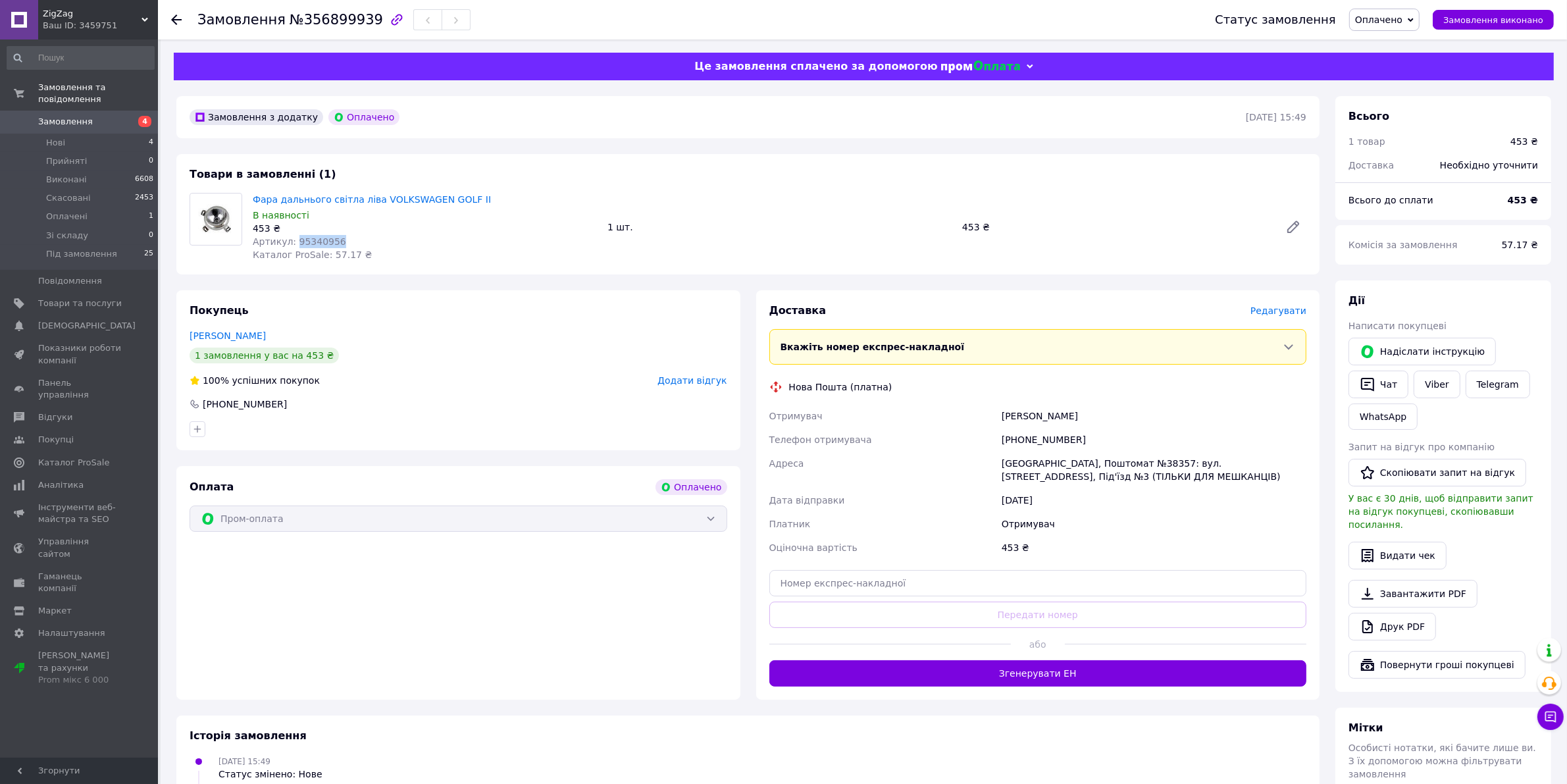
click at [316, 238] on span "Артикул: 95340956" at bounding box center [299, 242] width 94 height 11
copy span "95340956"
drag, startPoint x: 1042, startPoint y: 439, endPoint x: 1034, endPoint y: 439, distance: 8.0
click at [1034, 439] on div "[PHONE_NUMBER]" at bounding box center [1154, 439] width 310 height 24
drag, startPoint x: 1094, startPoint y: 431, endPoint x: 1084, endPoint y: 435, distance: 10.8
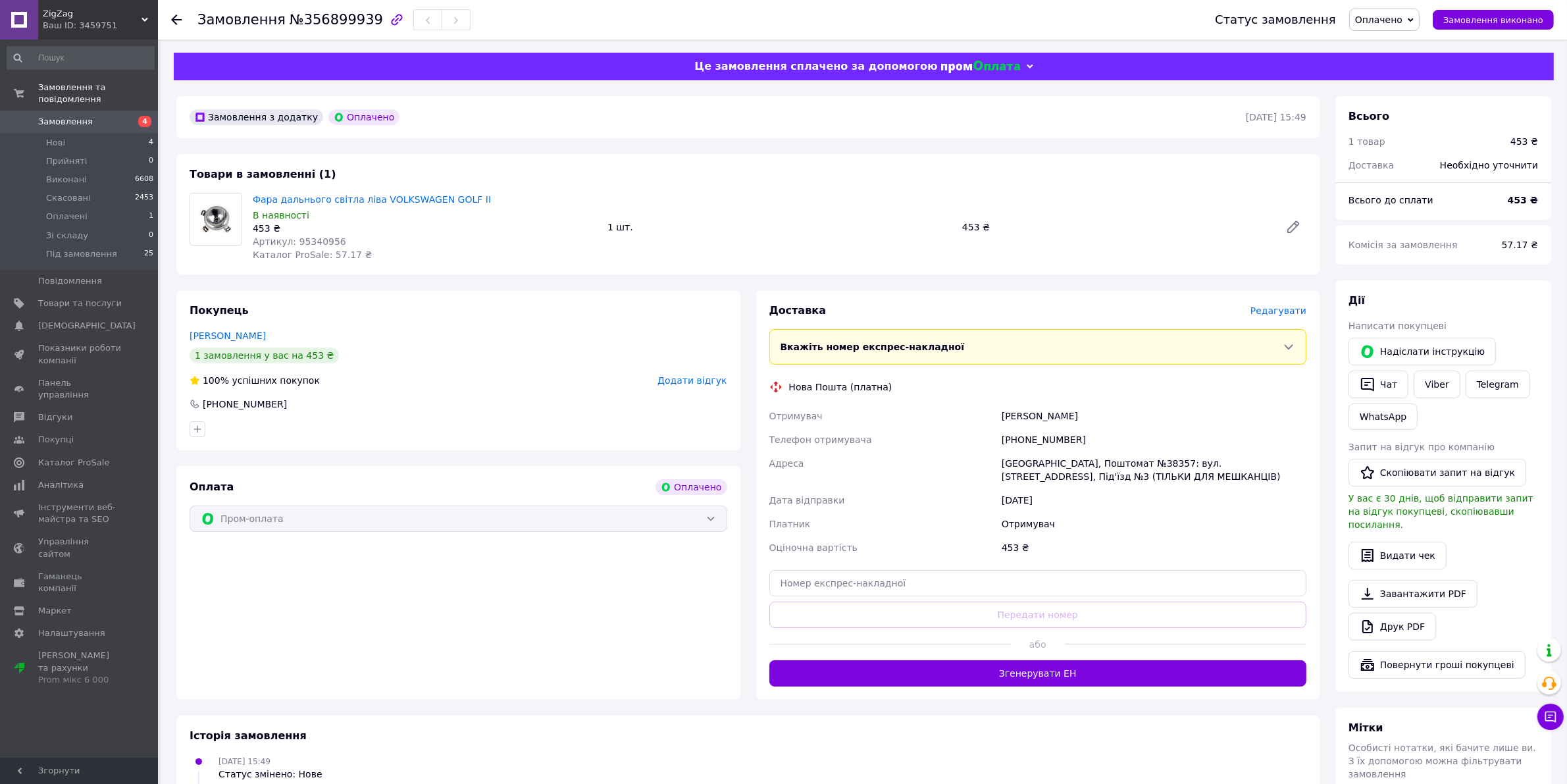
click at [1093, 431] on div "[PHONE_NUMBER]" at bounding box center [1154, 439] width 310 height 24
drag, startPoint x: 1080, startPoint y: 436, endPoint x: 1017, endPoint y: 437, distance: 63.0
click at [1017, 437] on div "[PHONE_NUMBER]" at bounding box center [1154, 439] width 310 height 24
copy div "0635524378"
drag, startPoint x: 1070, startPoint y: 418, endPoint x: 1001, endPoint y: 415, distance: 69.1
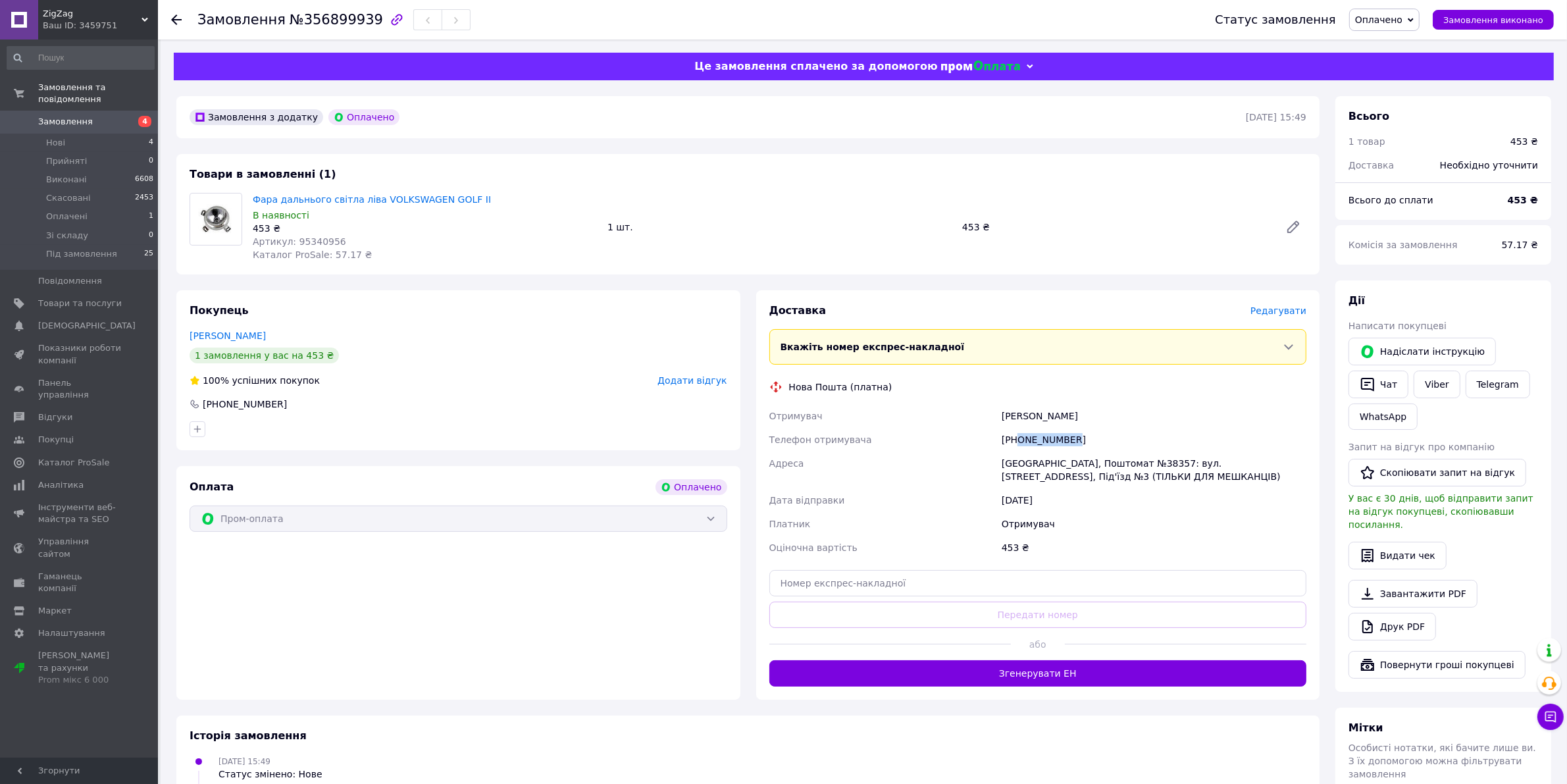
click at [1001, 415] on div "[PERSON_NAME]" at bounding box center [1154, 416] width 310 height 24
copy div "[PERSON_NAME]"
click at [1160, 463] on div "[GEOGRAPHIC_DATA], Поштомат №38357: вул. [STREET_ADDRESS], Під'їзд №3 (ТІЛЬКИ Д…" at bounding box center [1154, 470] width 310 height 37
drag, startPoint x: 1190, startPoint y: 473, endPoint x: 1183, endPoint y: 461, distance: 13.9
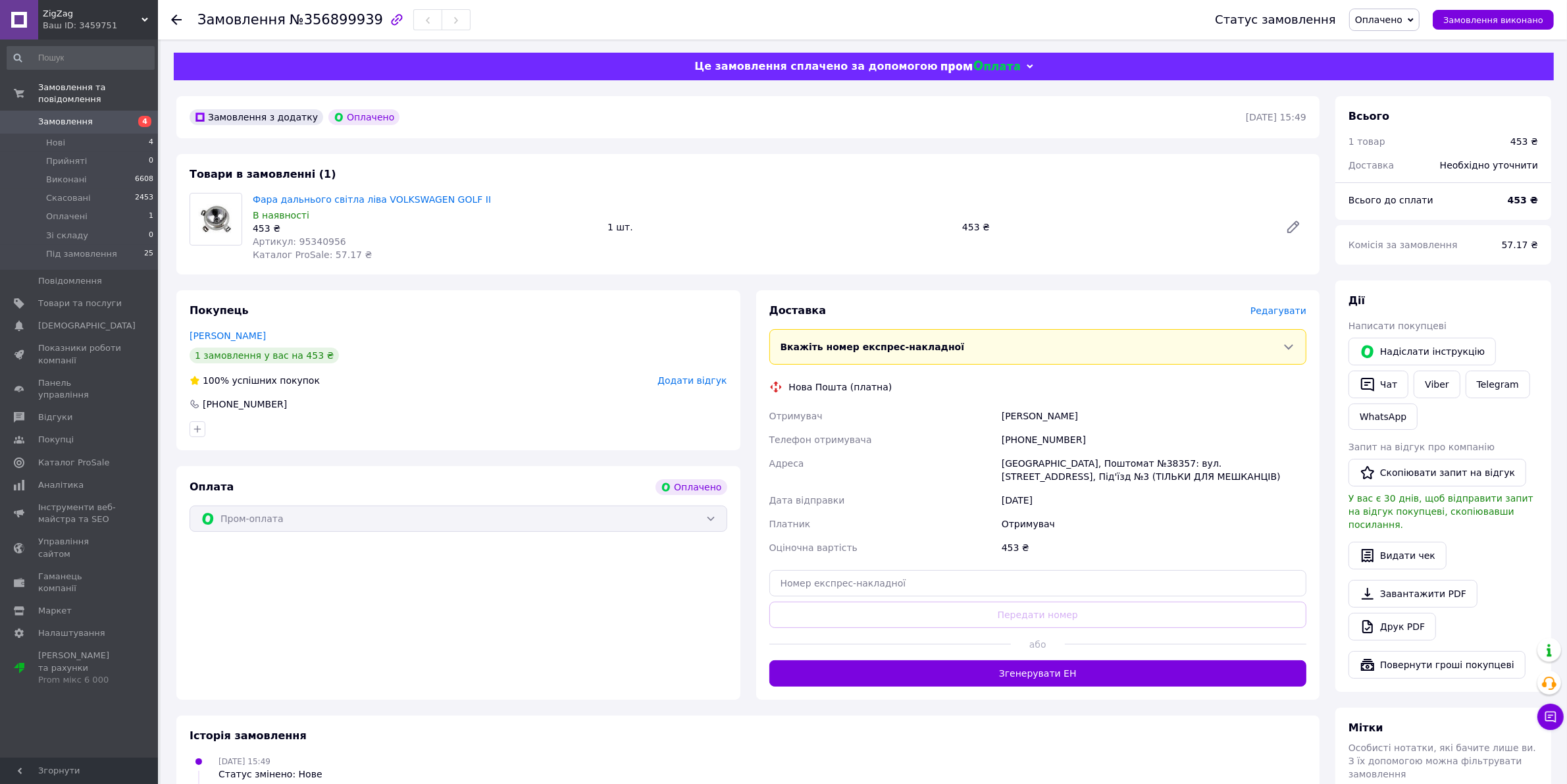
click at [1189, 469] on div "[GEOGRAPHIC_DATA], Поштомат №38357: вул. [STREET_ADDRESS], Під'їзд №3 (ТІЛЬКИ Д…" at bounding box center [1154, 470] width 310 height 37
click at [1181, 456] on div "[GEOGRAPHIC_DATA], Поштомат №38357: вул. [STREET_ADDRESS], Під'їзд №3 (ТІЛЬКИ Д…" at bounding box center [1154, 470] width 310 height 37
drag, startPoint x: 1182, startPoint y: 463, endPoint x: 1149, endPoint y: 464, distance: 33.0
click at [1149, 464] on div "[GEOGRAPHIC_DATA], Поштомат №38357: вул. [STREET_ADDRESS], Під'їзд №3 (ТІЛЬКИ Д…" at bounding box center [1154, 470] width 310 height 37
copy div "№38357"
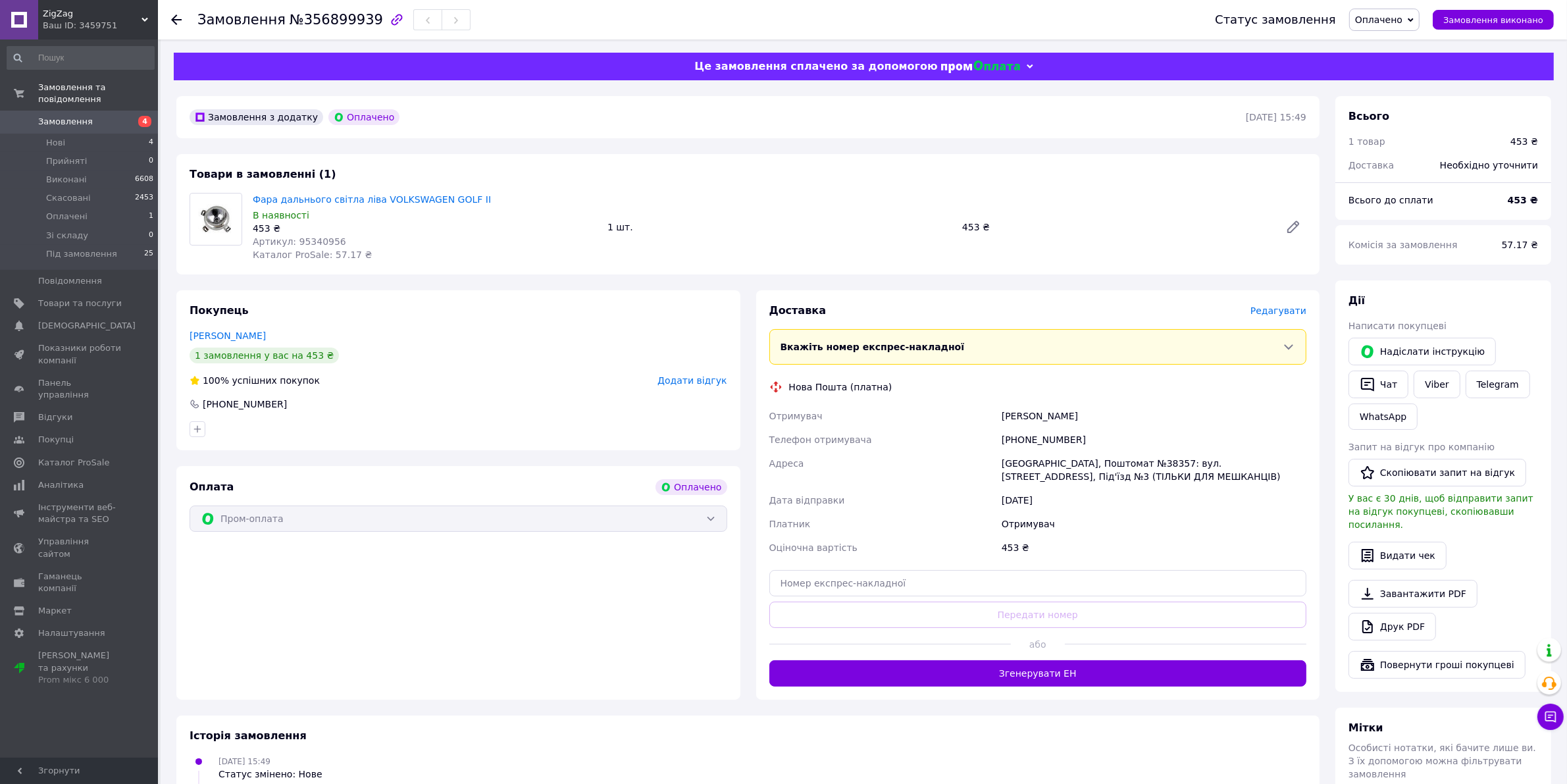
click at [698, 521] on div "Пром-оплата" at bounding box center [458, 518] width 538 height 27
click at [714, 521] on div "Пром-оплата" at bounding box center [458, 518] width 538 height 27
click at [711, 518] on div "Пром-оплата" at bounding box center [458, 518] width 538 height 27
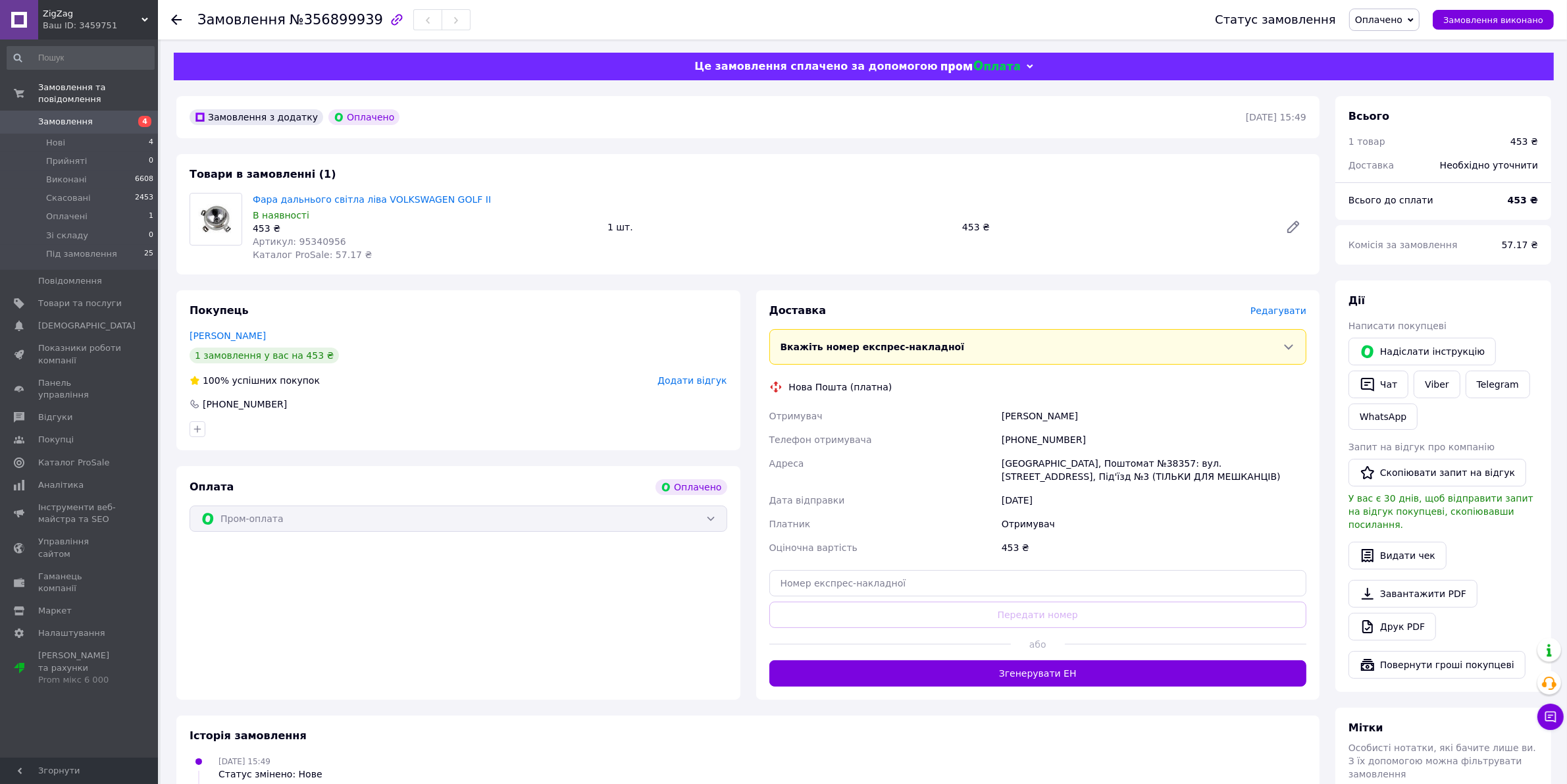
click at [333, 244] on div "Артикул: 95340956" at bounding box center [425, 242] width 344 height 13
click at [328, 238] on span "Артикул: 95340956" at bounding box center [299, 242] width 94 height 11
copy span "95340956"
